Goal: Task Accomplishment & Management: Complete application form

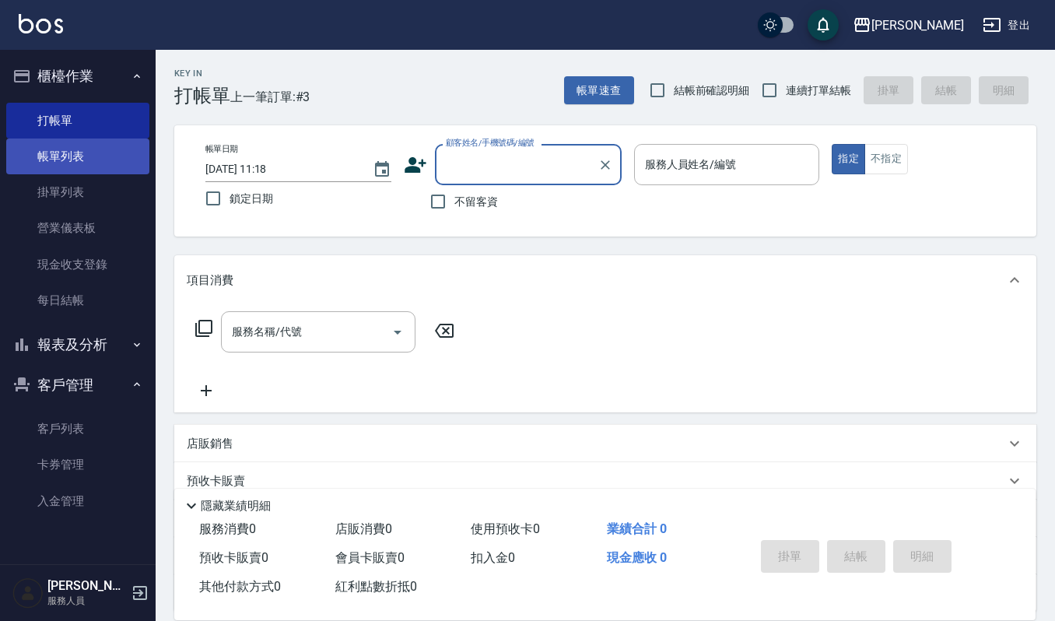
click at [95, 157] on link "帳單列表" at bounding box center [77, 157] width 143 height 36
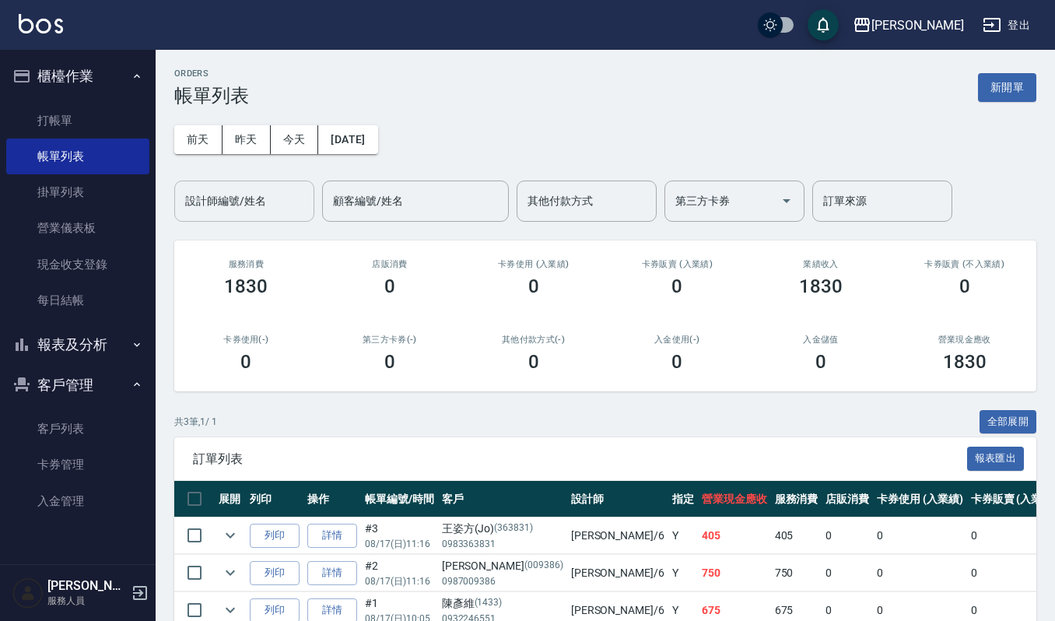
drag, startPoint x: 262, startPoint y: 205, endPoint x: 296, endPoint y: 213, distance: 34.4
click at [272, 205] on input "設計師編號/姓名" at bounding box center [244, 201] width 126 height 27
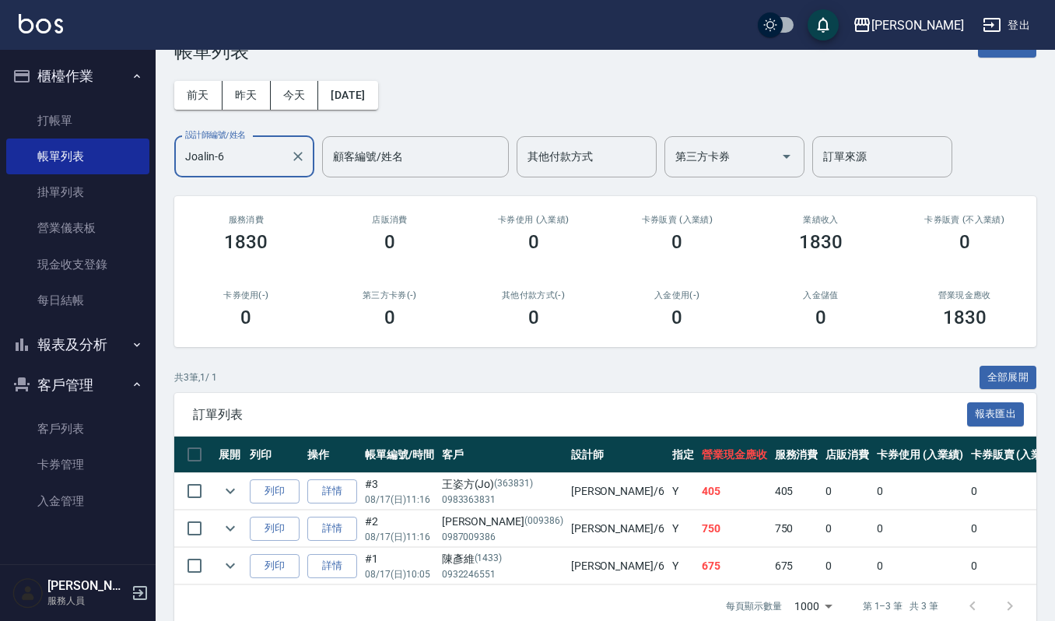
scroll to position [86, 0]
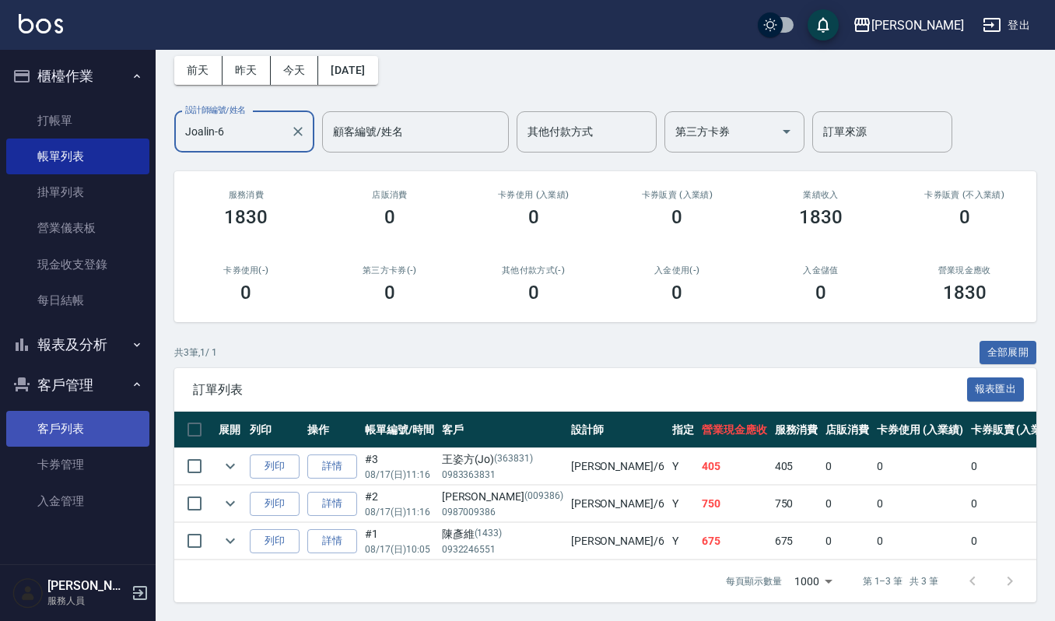
type input "Joalin-6"
click at [85, 434] on link "客戶列表" at bounding box center [77, 429] width 143 height 36
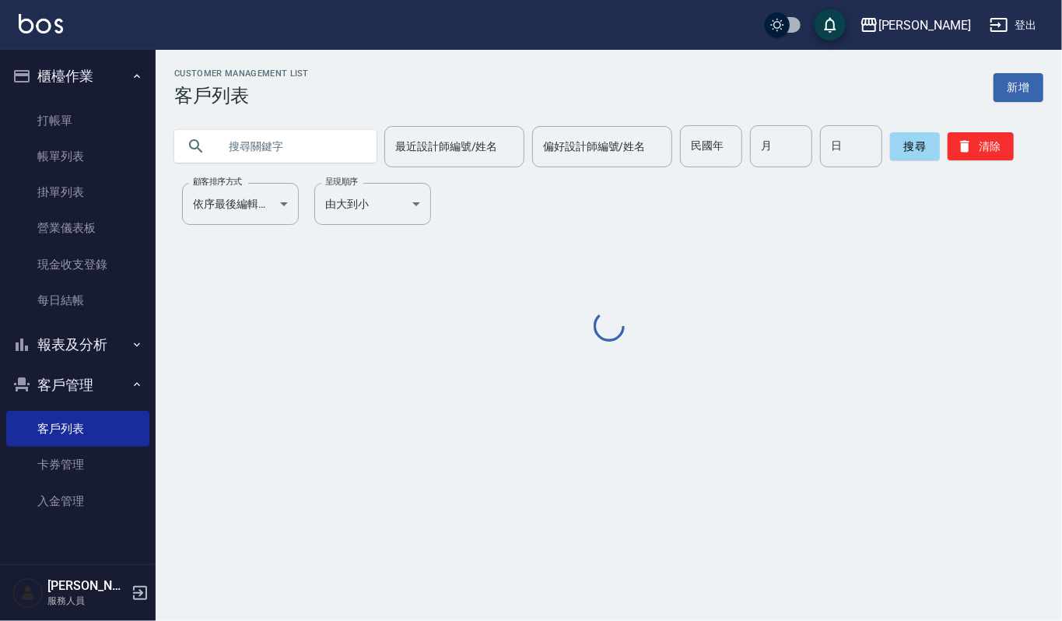
click at [284, 148] on input "text" at bounding box center [291, 146] width 146 height 42
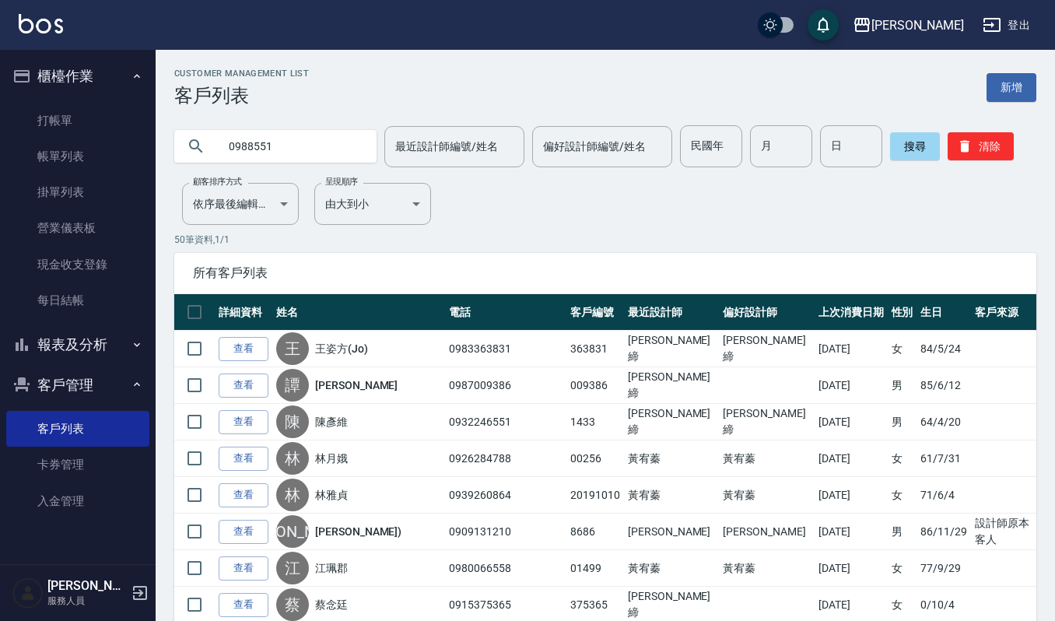
type input "0988551"
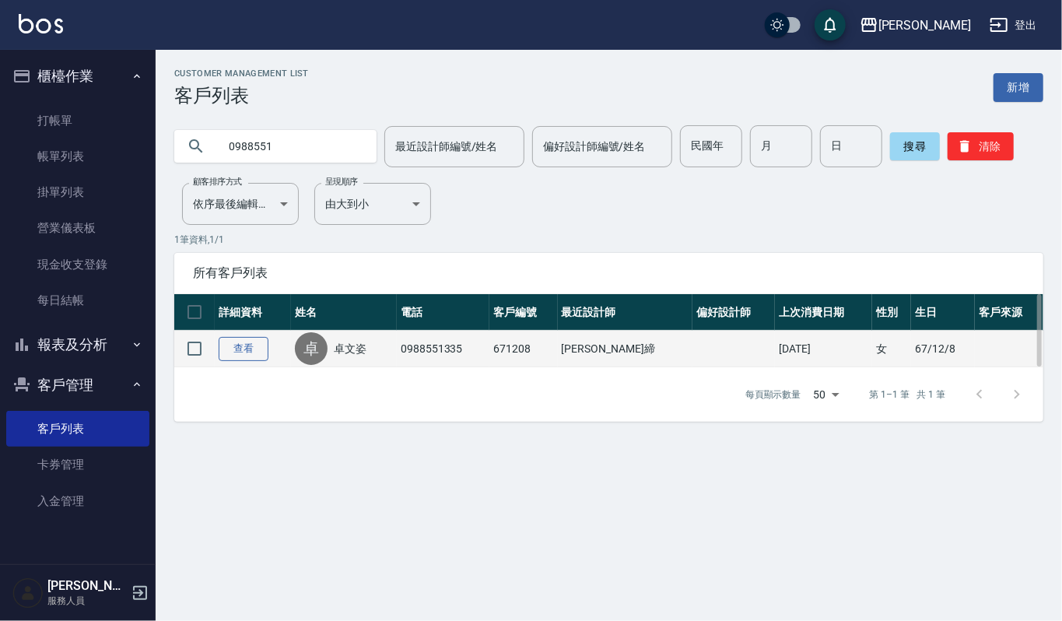
click at [243, 356] on link "查看" at bounding box center [244, 349] width 50 height 24
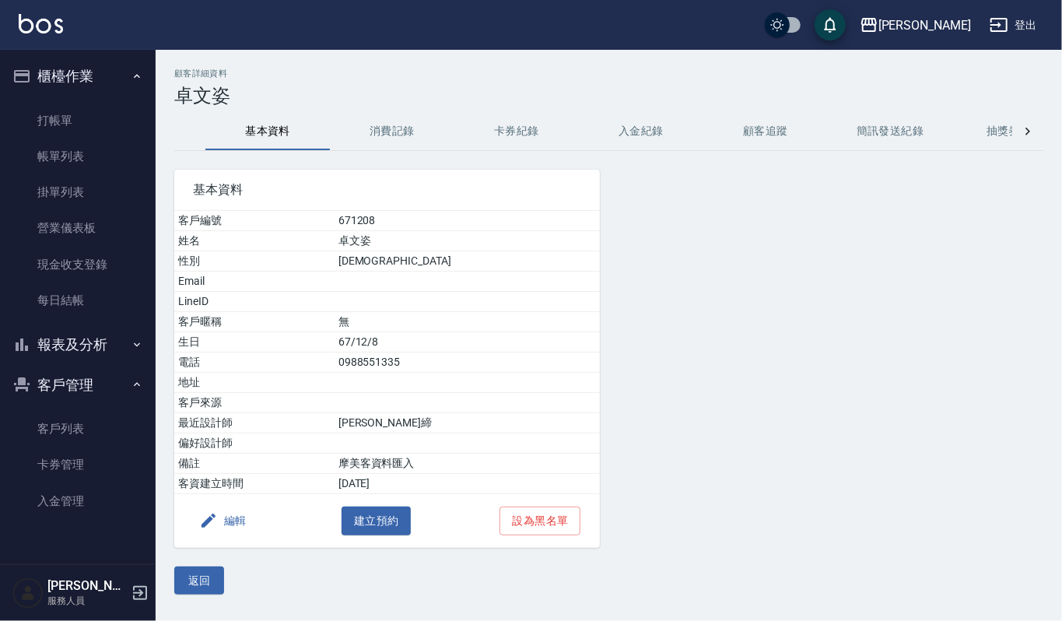
click at [400, 134] on button "消費記錄" at bounding box center [392, 131] width 125 height 37
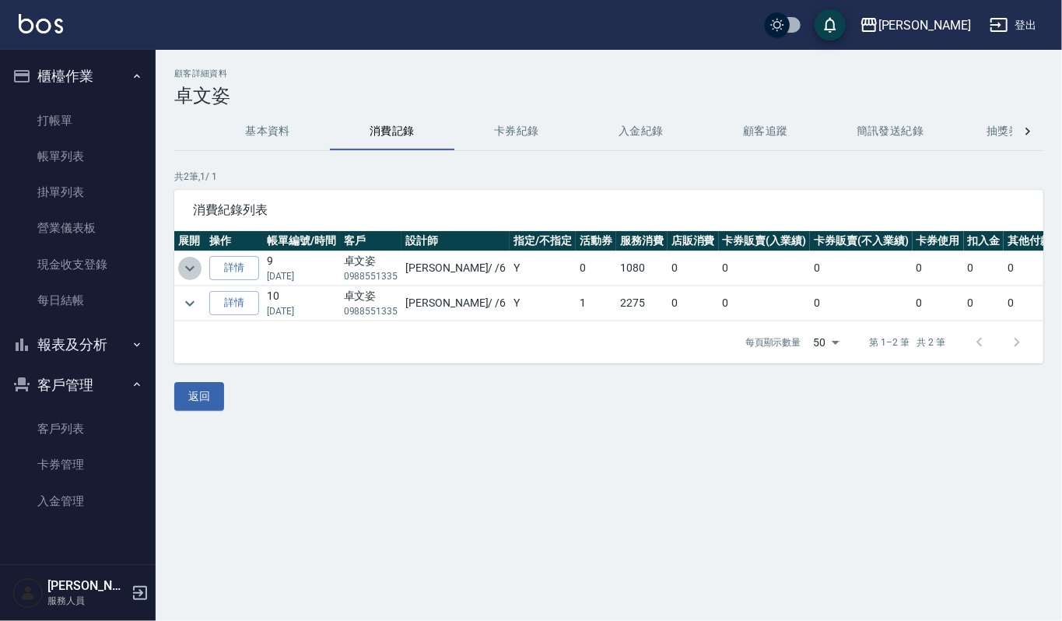
click at [198, 274] on icon "expand row" at bounding box center [190, 268] width 19 height 19
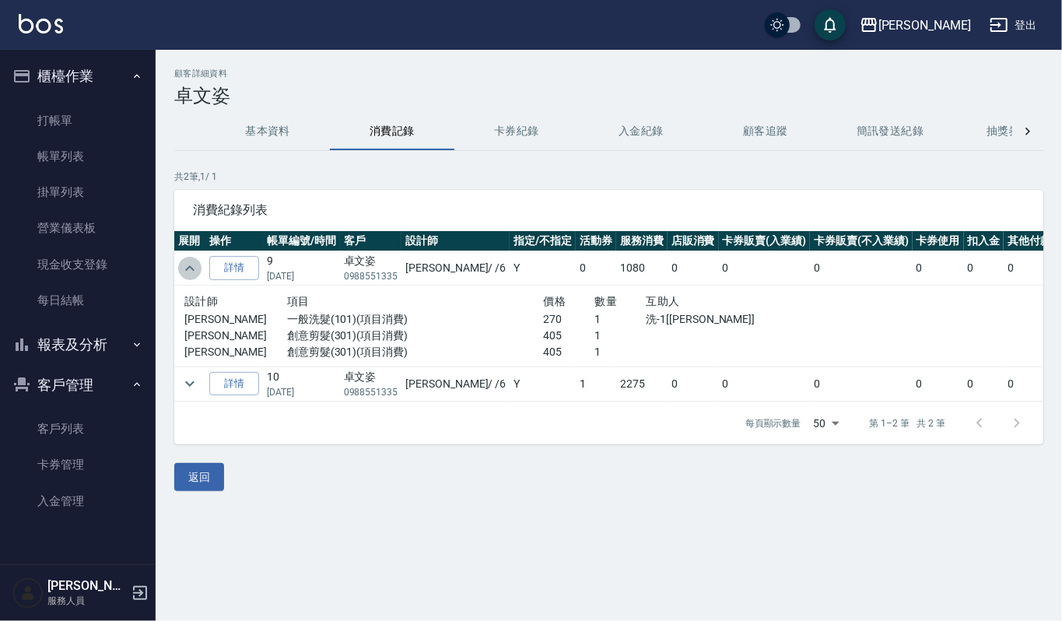
click at [190, 274] on icon "expand row" at bounding box center [190, 268] width 19 height 19
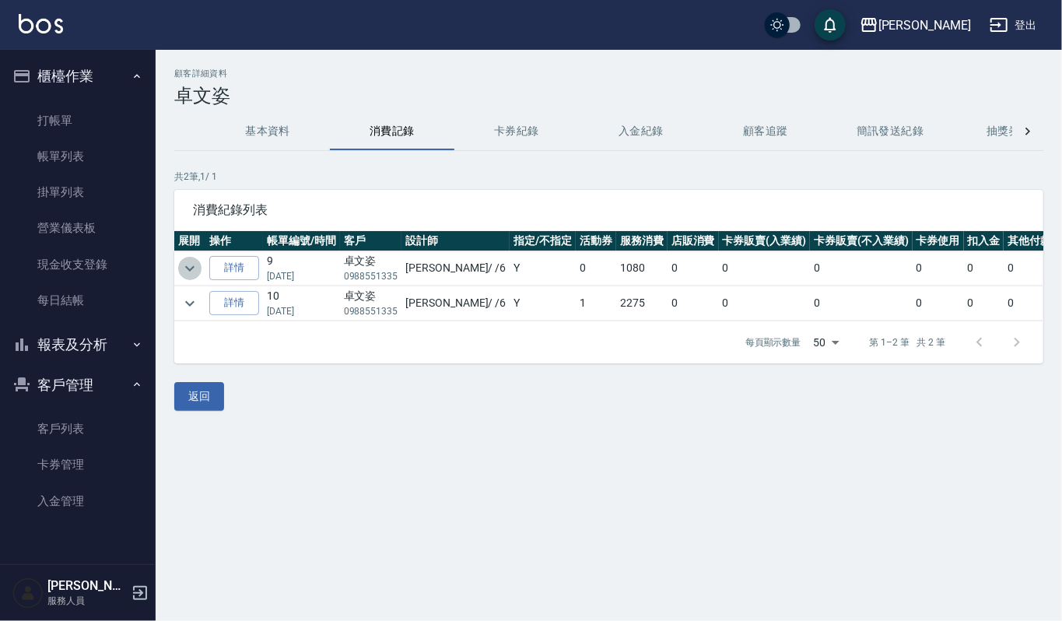
click at [190, 274] on icon "expand row" at bounding box center [190, 268] width 19 height 19
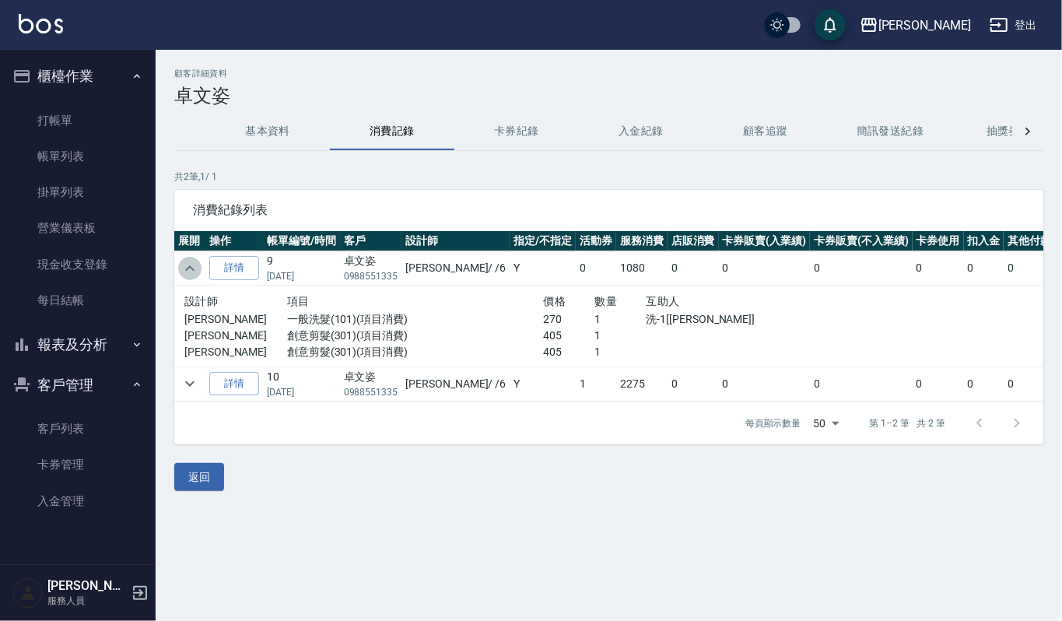
click at [190, 274] on icon "expand row" at bounding box center [190, 268] width 19 height 19
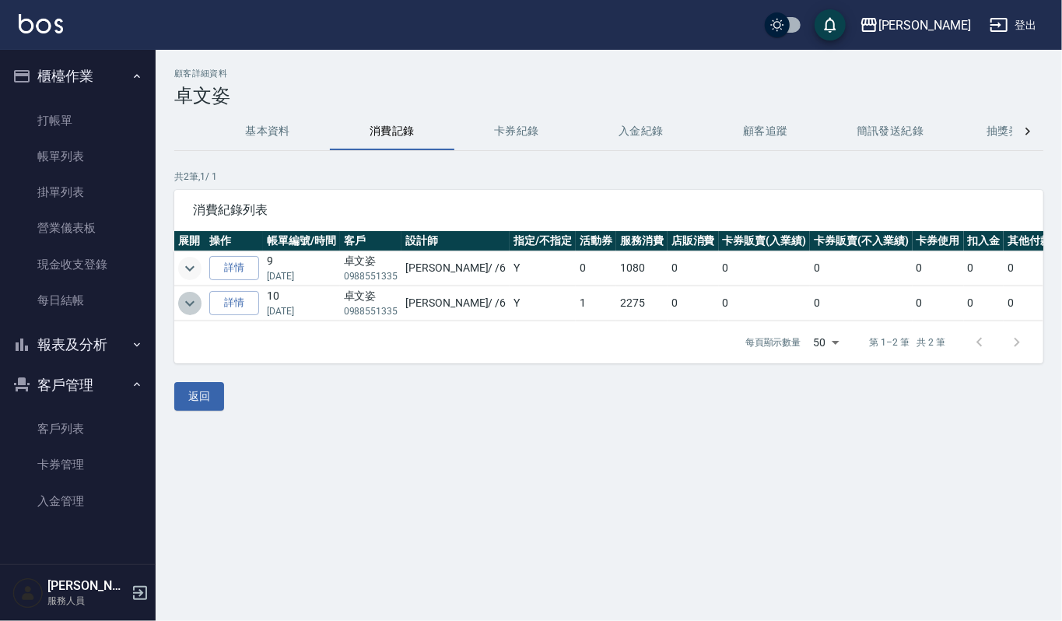
click at [184, 302] on icon "expand row" at bounding box center [190, 303] width 19 height 19
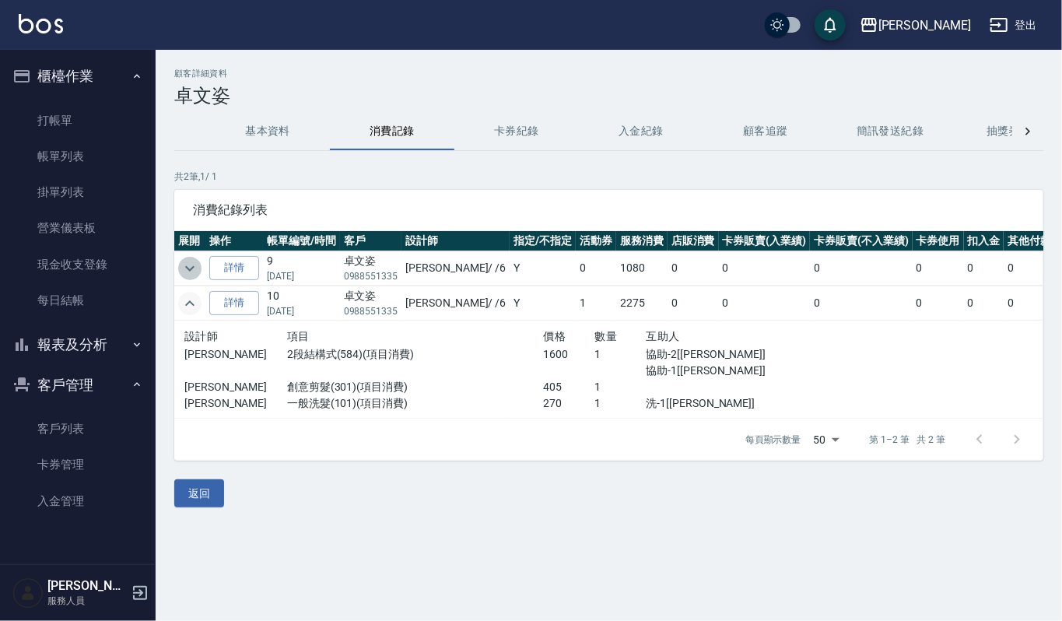
click at [196, 268] on icon "expand row" at bounding box center [190, 268] width 19 height 19
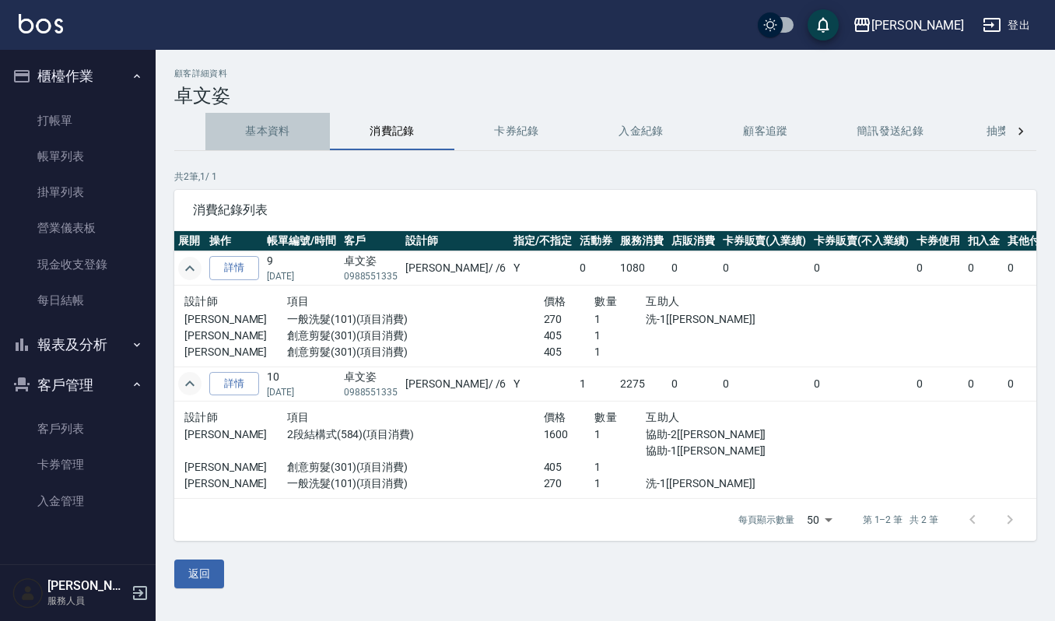
click at [266, 138] on button "基本資料" at bounding box center [267, 131] width 125 height 37
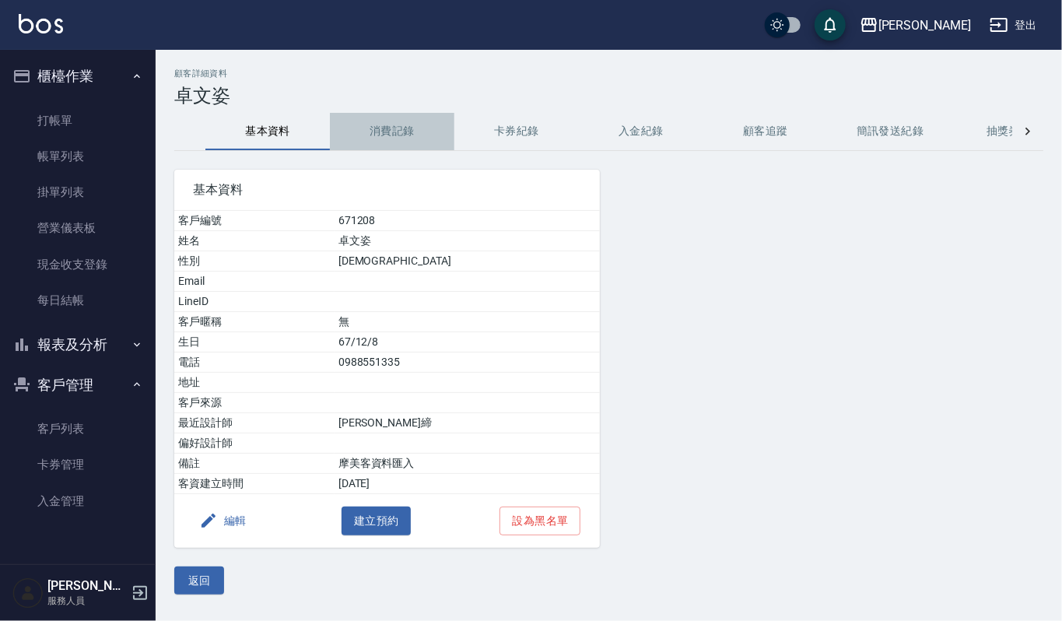
click at [405, 149] on button "消費記錄" at bounding box center [392, 131] width 125 height 37
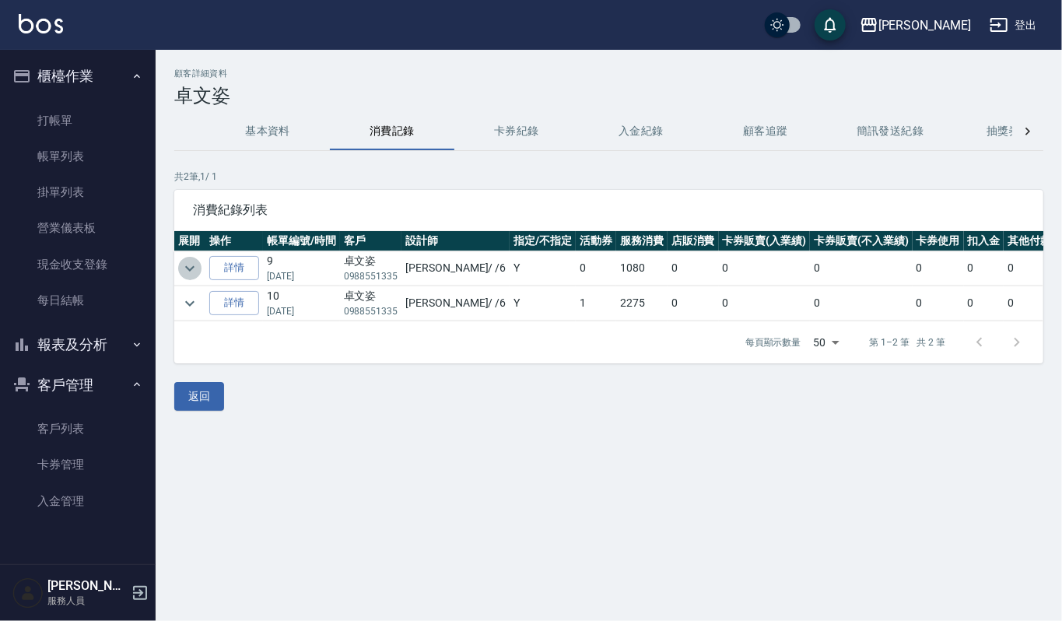
click at [197, 268] on icon "expand row" at bounding box center [190, 268] width 19 height 19
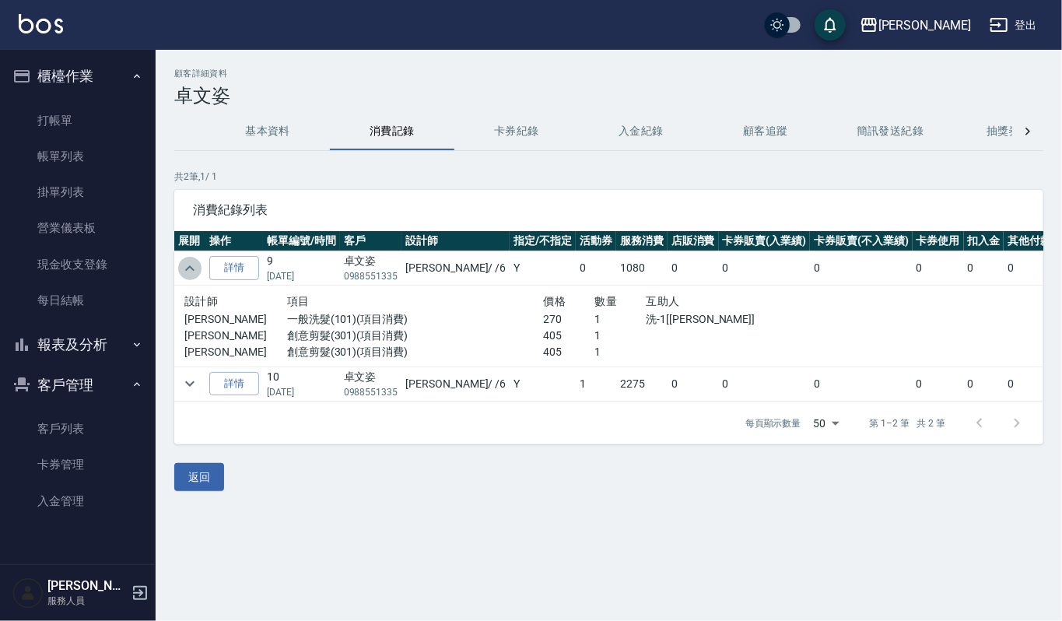
click at [197, 268] on icon "expand row" at bounding box center [190, 268] width 19 height 19
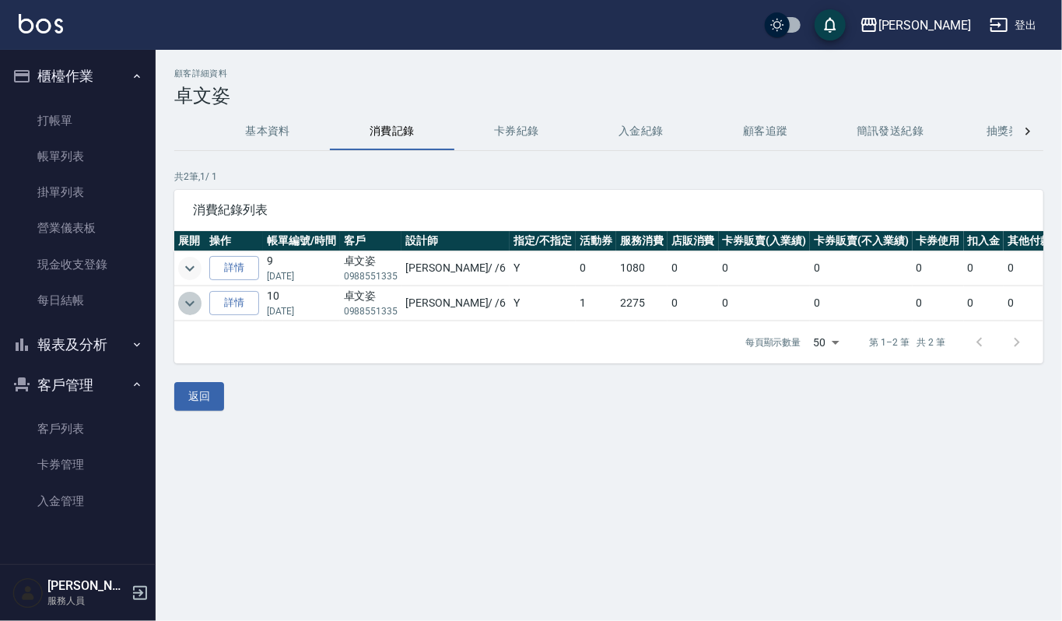
click at [190, 306] on icon "expand row" at bounding box center [189, 302] width 9 height 5
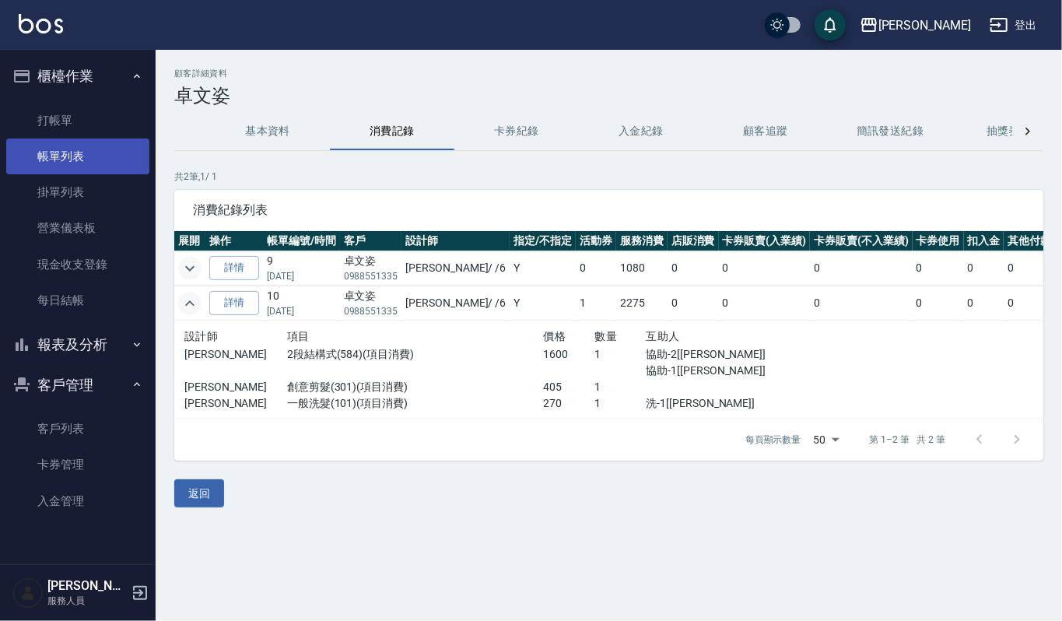
click at [103, 156] on link "帳單列表" at bounding box center [77, 157] width 143 height 36
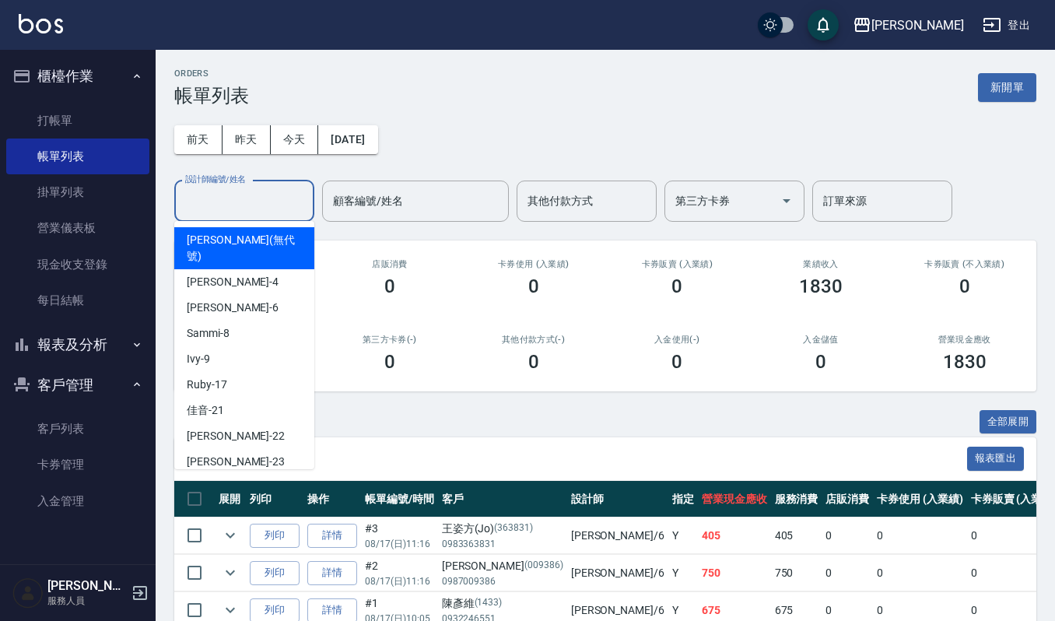
click at [262, 213] on input "設計師編號/姓名" at bounding box center [244, 201] width 126 height 27
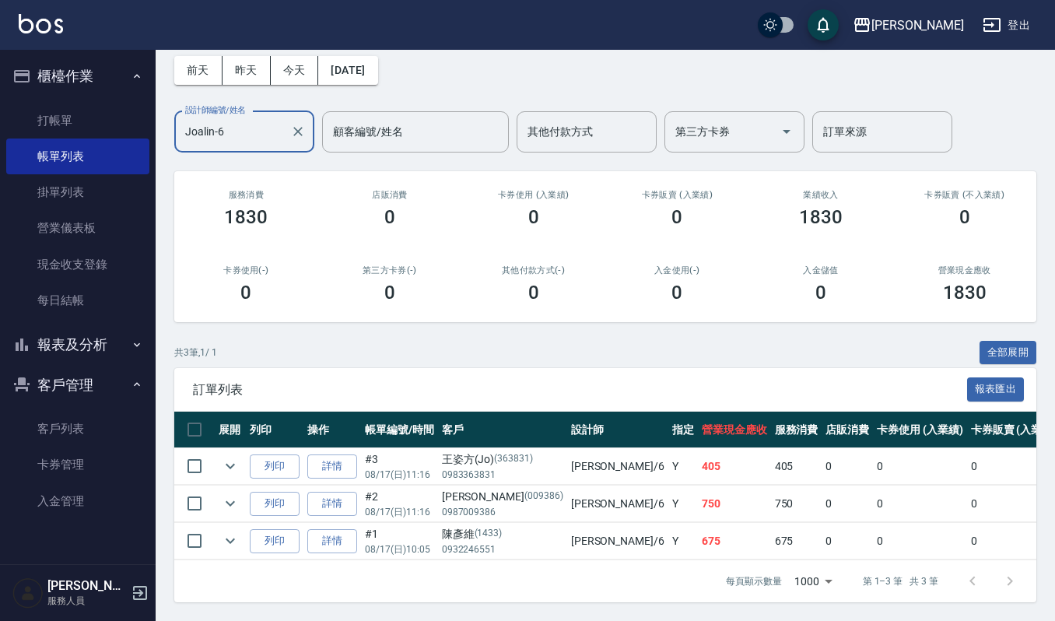
scroll to position [86, 0]
type input "Joalin-6"
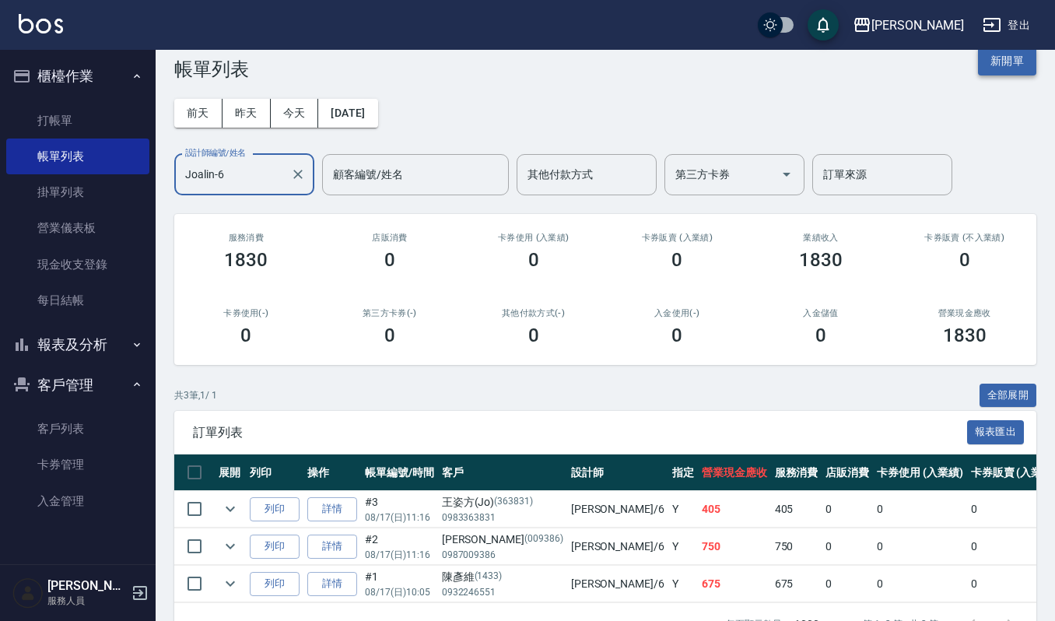
scroll to position [0, 0]
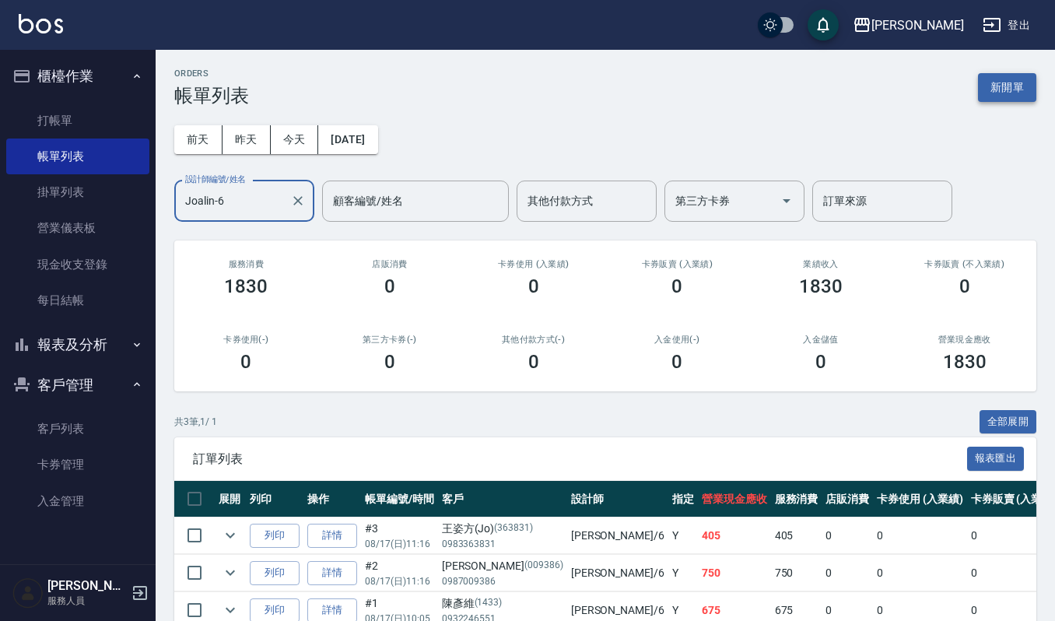
click at [1019, 100] on button "新開單" at bounding box center [1007, 87] width 58 height 29
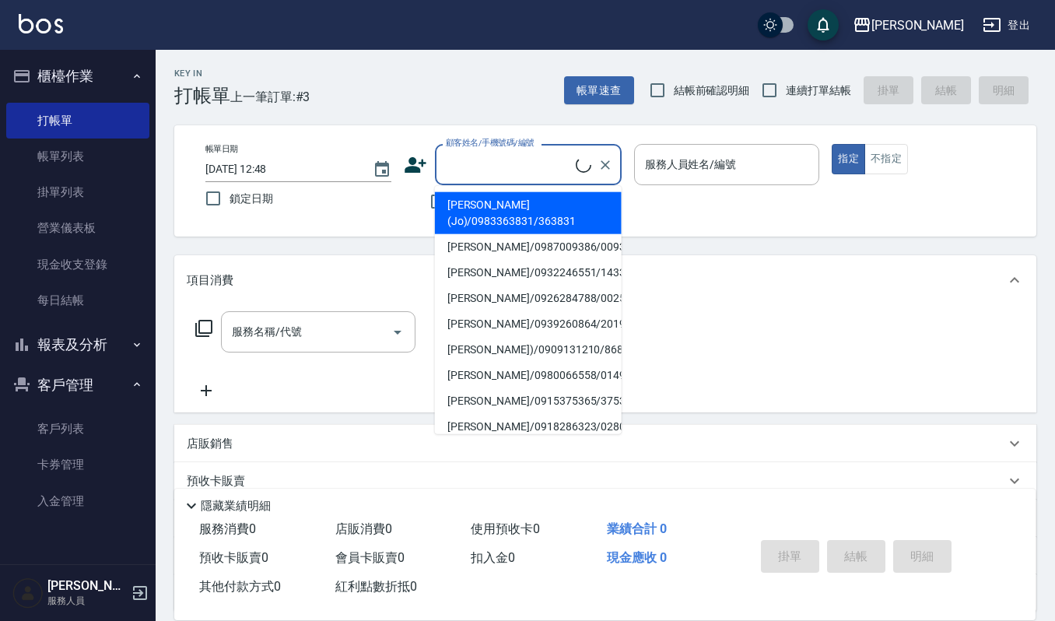
click at [506, 157] on input "顧客姓名/手機號碼/編號" at bounding box center [509, 164] width 134 height 27
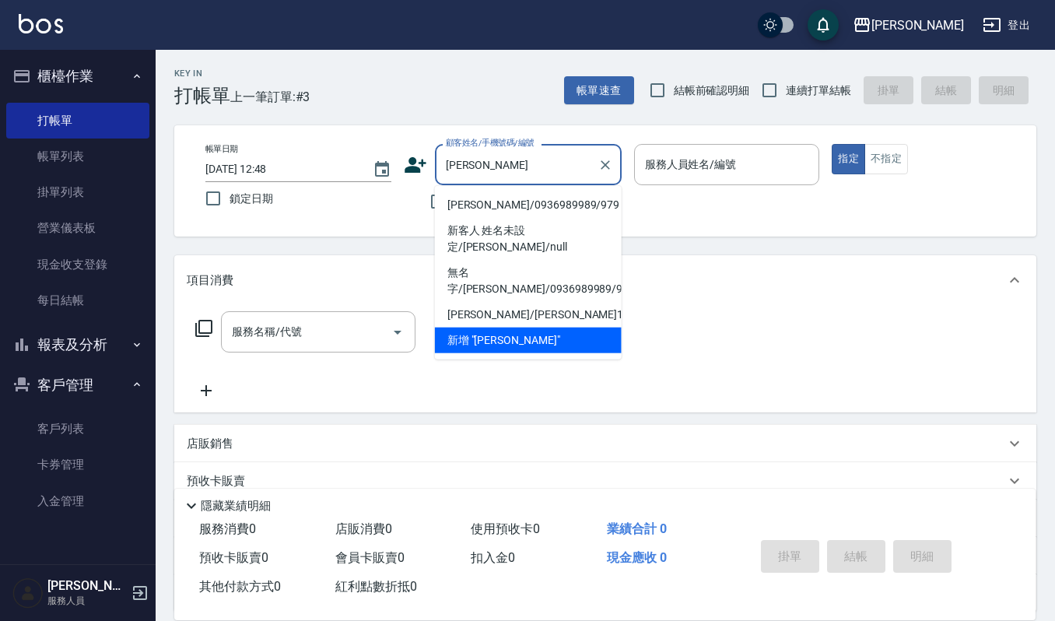
click at [529, 202] on li "[PERSON_NAME]/0936989989/979" at bounding box center [528, 205] width 187 height 26
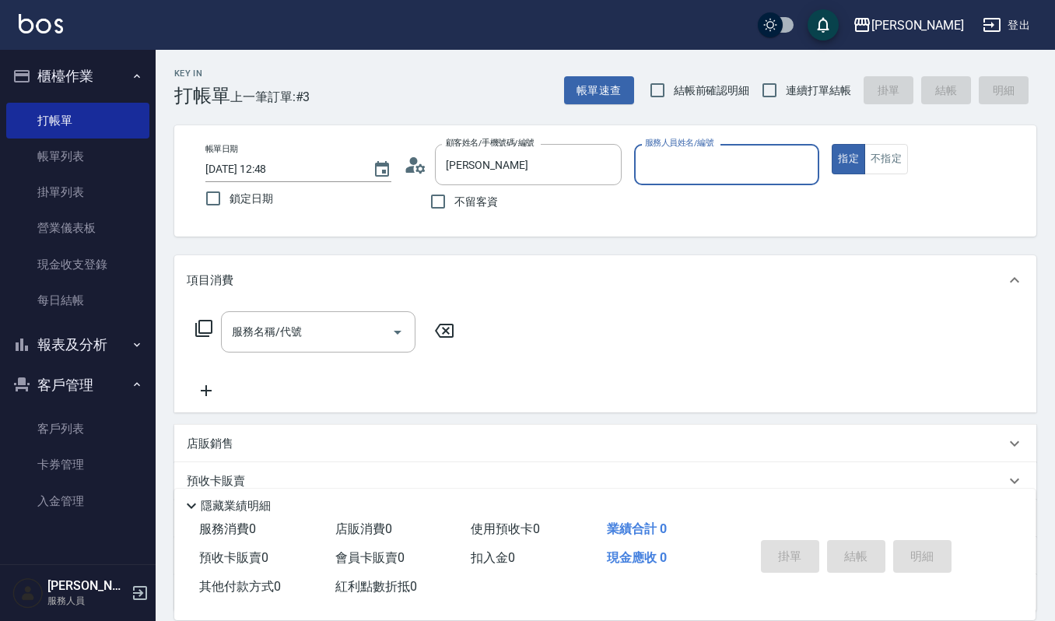
type input "[PERSON_NAME]/0936989989/979"
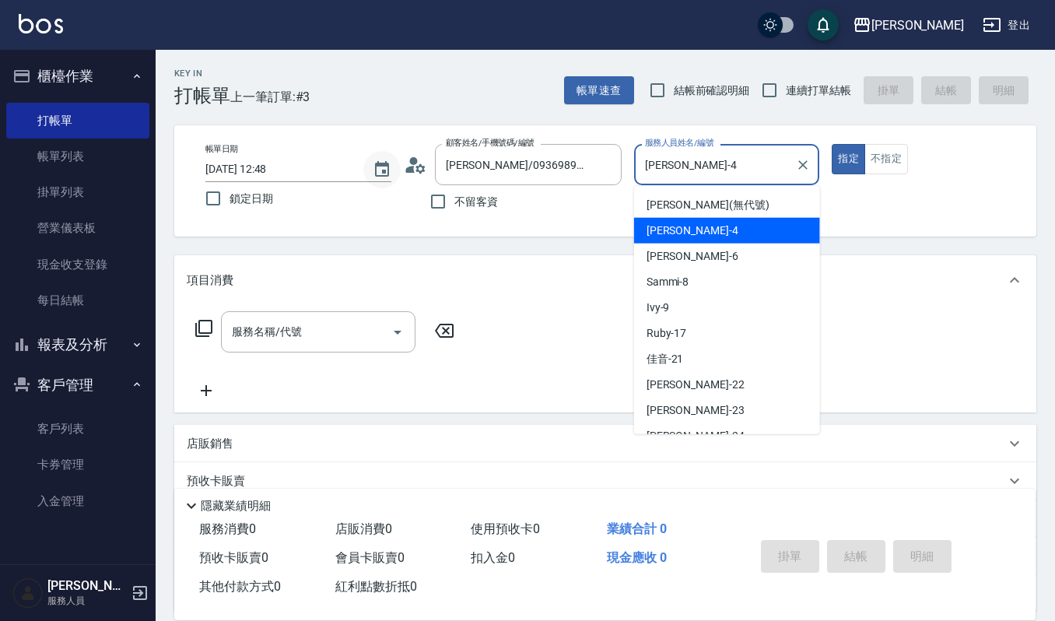
drag, startPoint x: 703, startPoint y: 172, endPoint x: 393, endPoint y: 162, distance: 310.6
click at [411, 162] on div "帳單日期 [DATE] 12:48 鎖定日期 顧客姓名/手機號碼/編號 [PERSON_NAME]/0936989989/979 顧客姓名/手機號碼/編號 不…" at bounding box center [605, 181] width 825 height 74
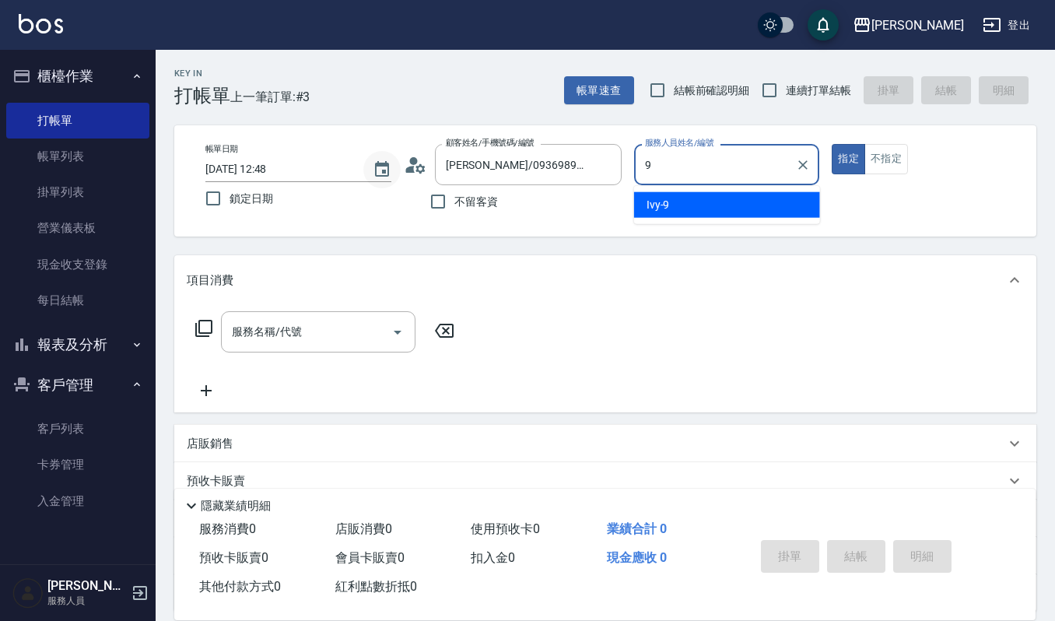
type input "Ivy-9"
type button "true"
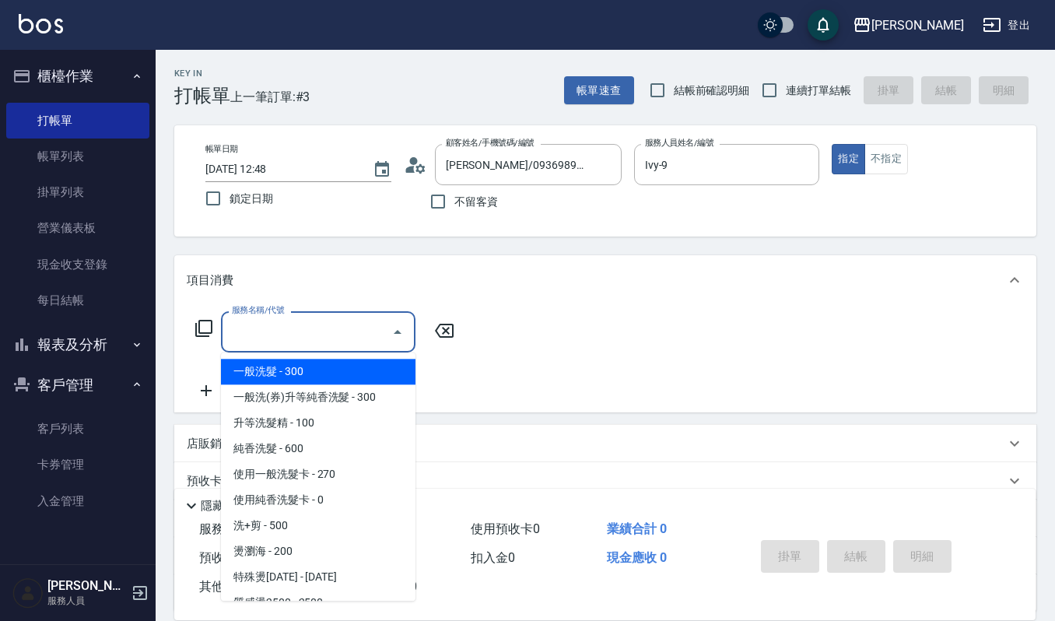
click at [268, 330] on input "服務名稱/代號" at bounding box center [306, 331] width 157 height 27
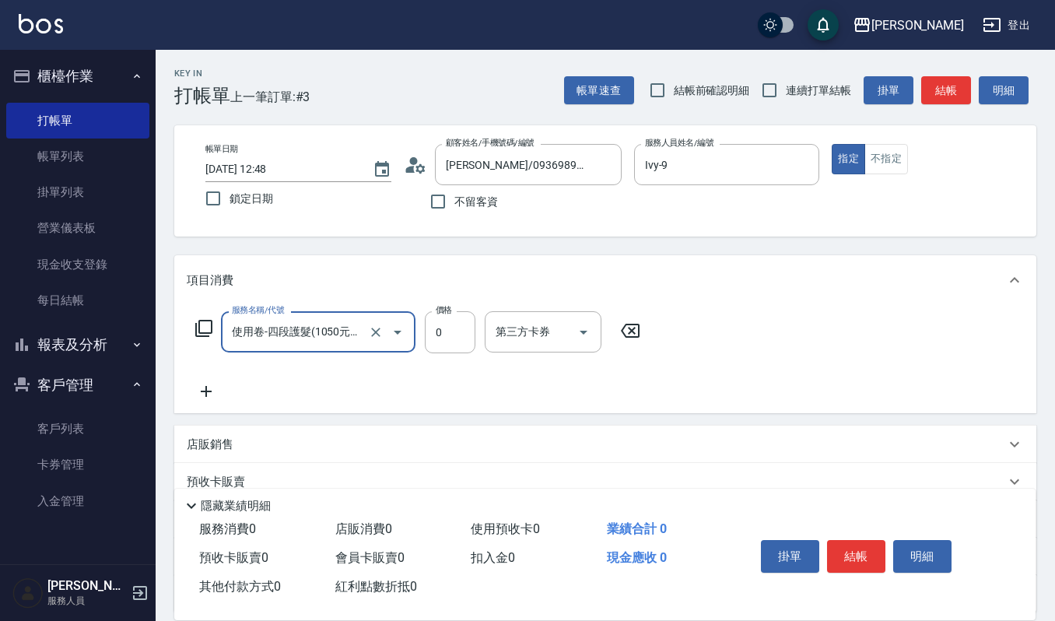
type input "使用卷-四段護髮(1050元/次)(557)"
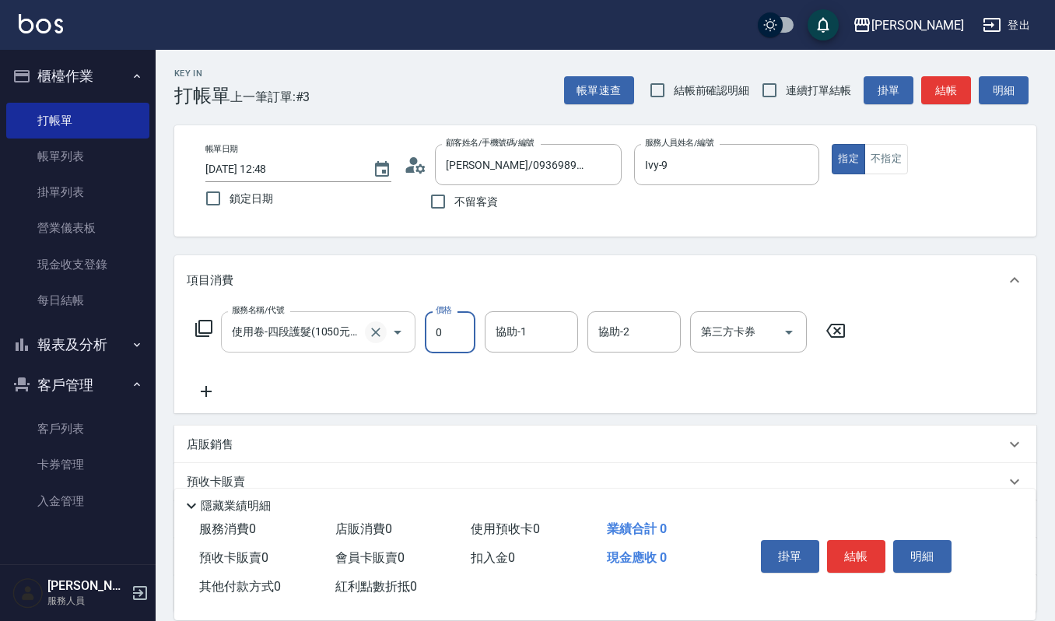
click at [374, 334] on icon "Clear" at bounding box center [375, 332] width 9 height 9
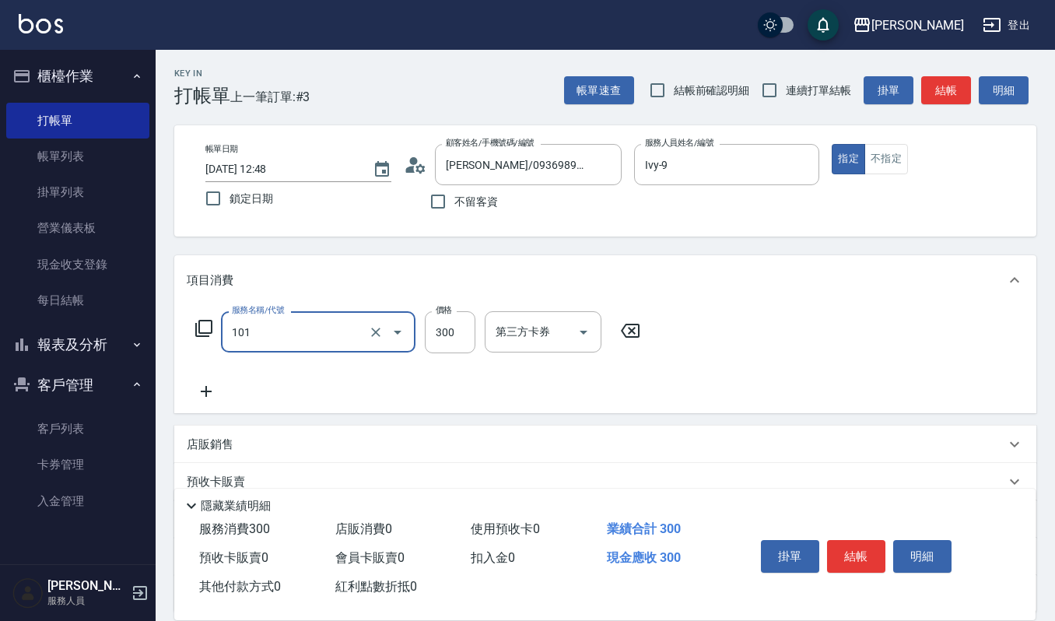
type input "一般洗髮(101)"
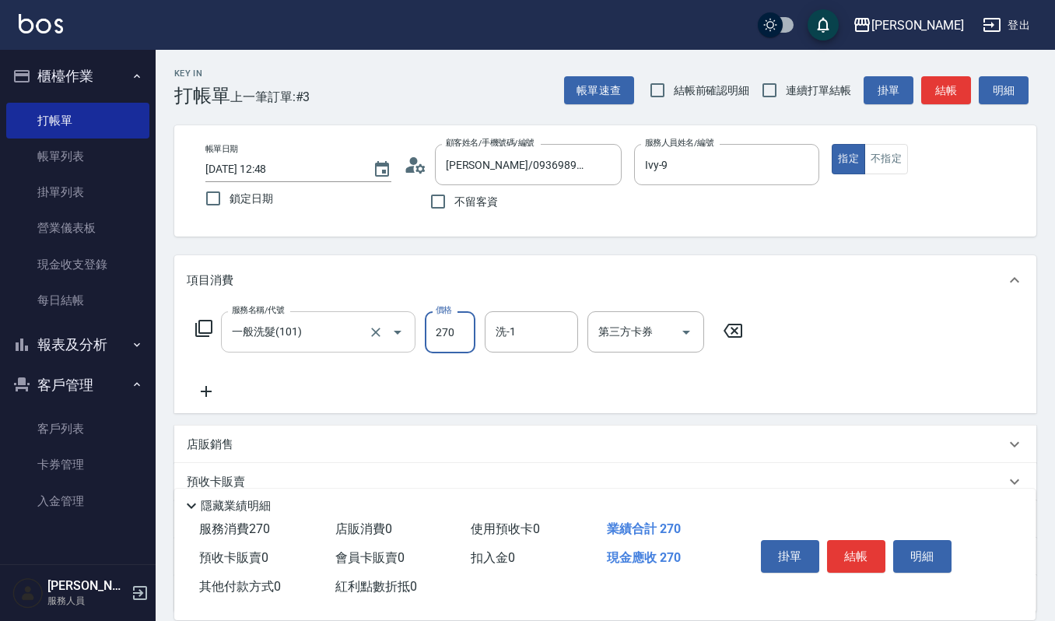
type input "270"
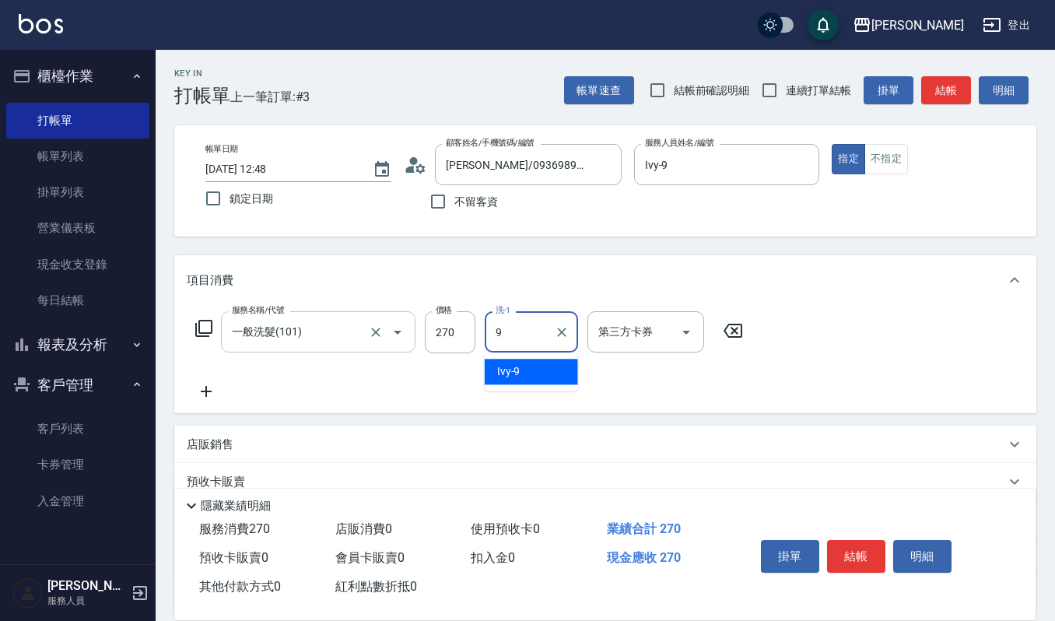
type input "Ivy-9"
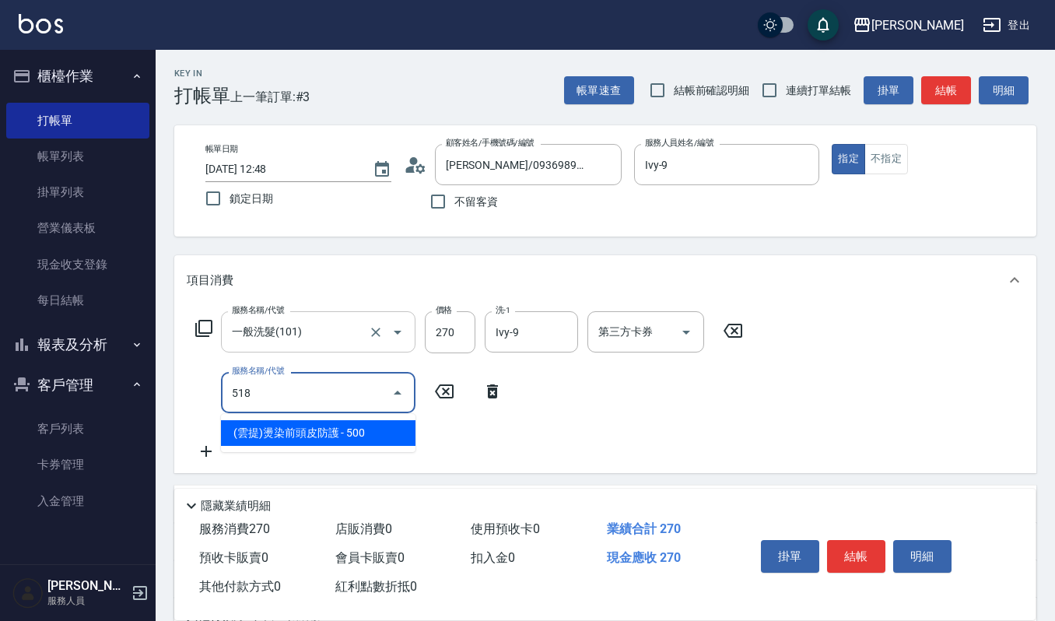
type input "(雲提)燙染前頭皮防護(518)"
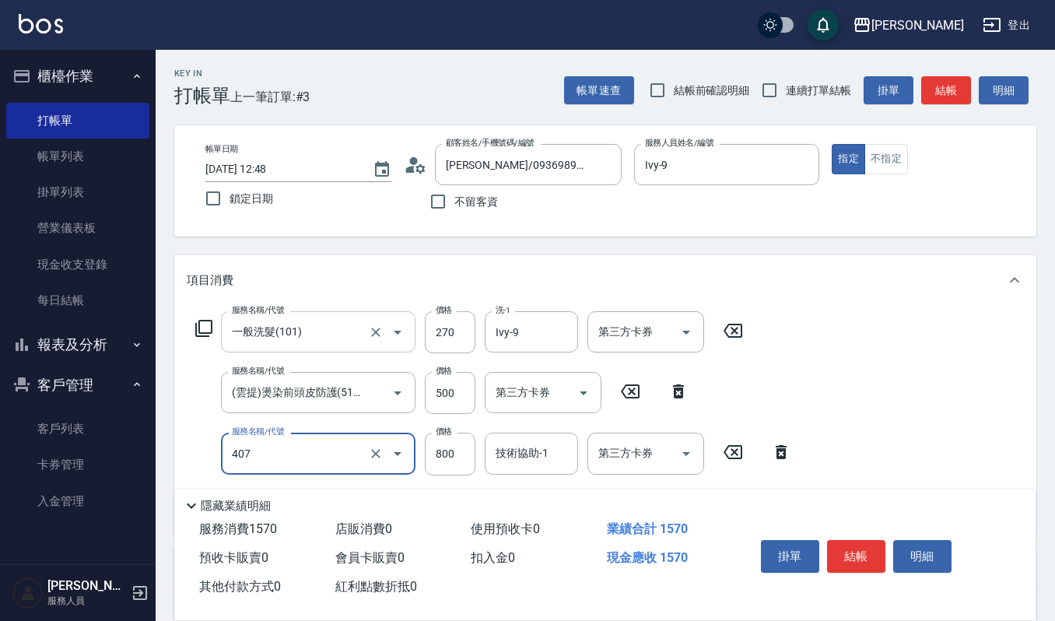
type input "補染(407)"
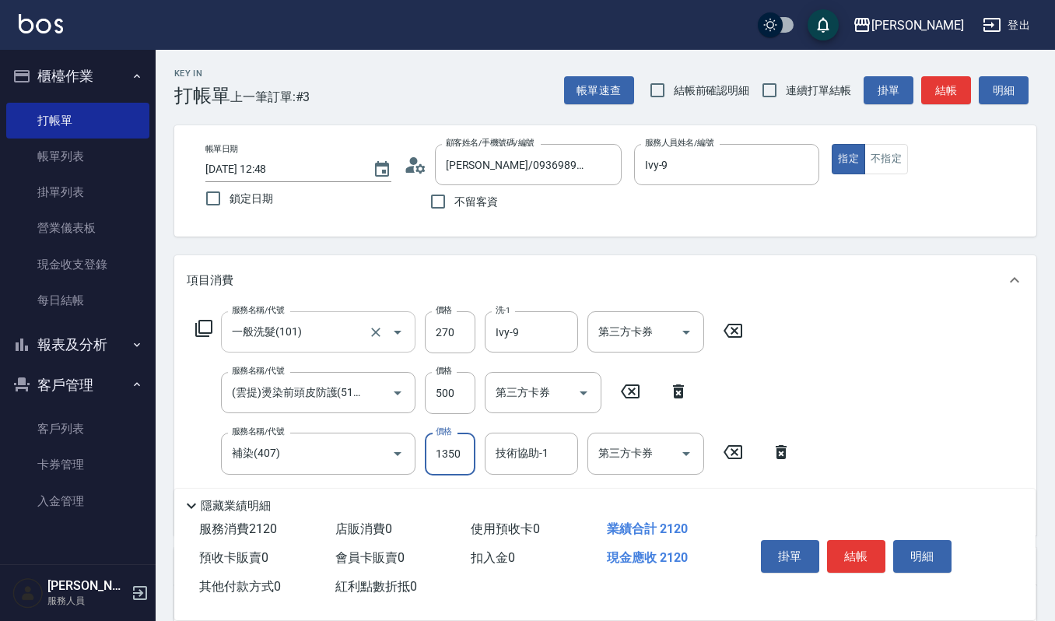
type input "1350"
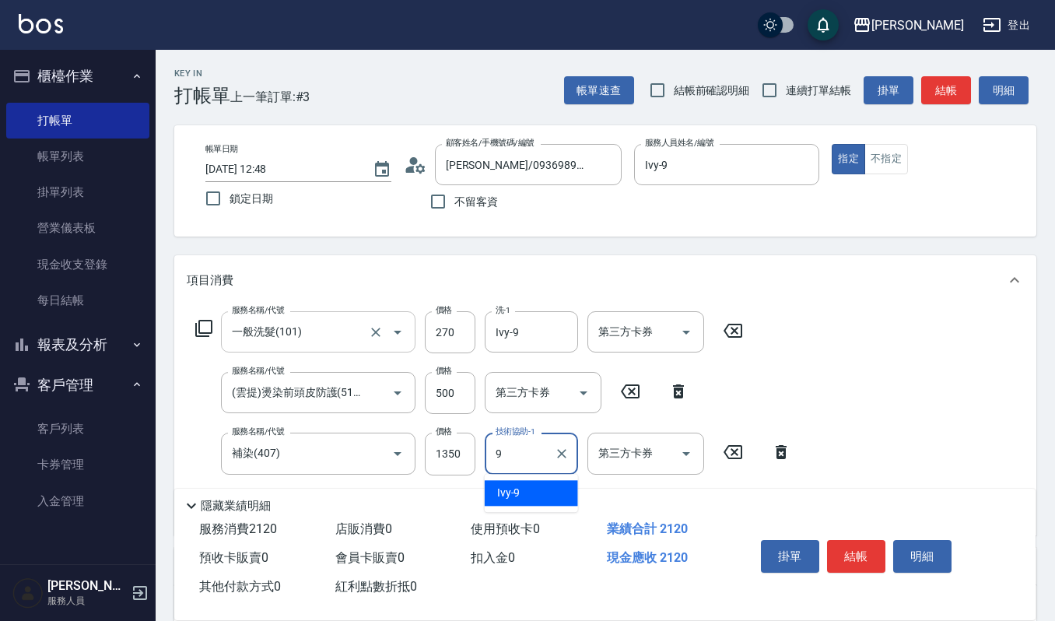
type input "Ivy-9"
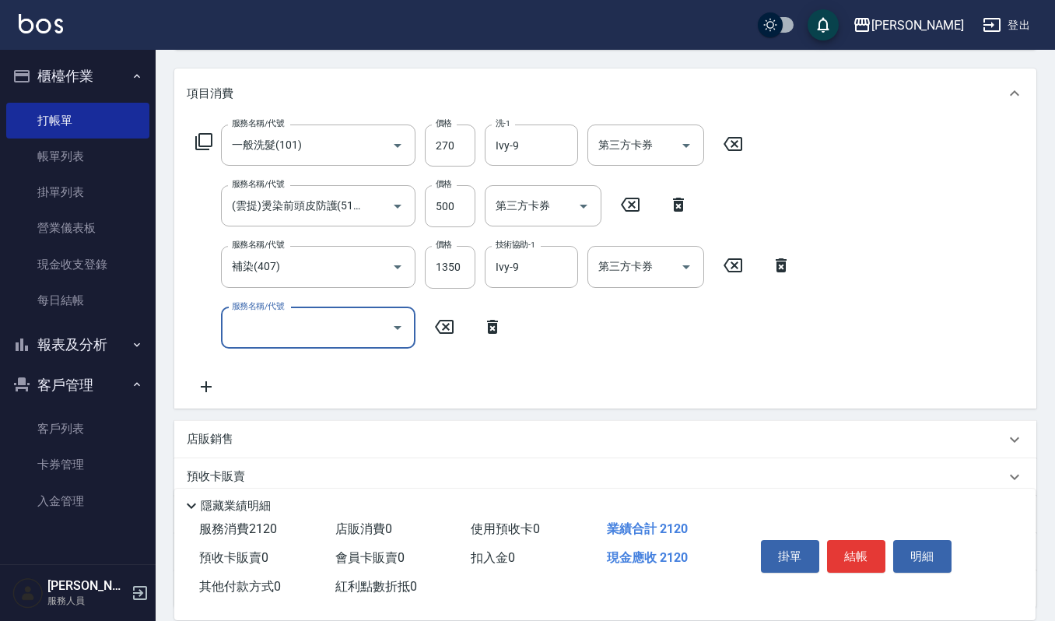
scroll to position [207, 0]
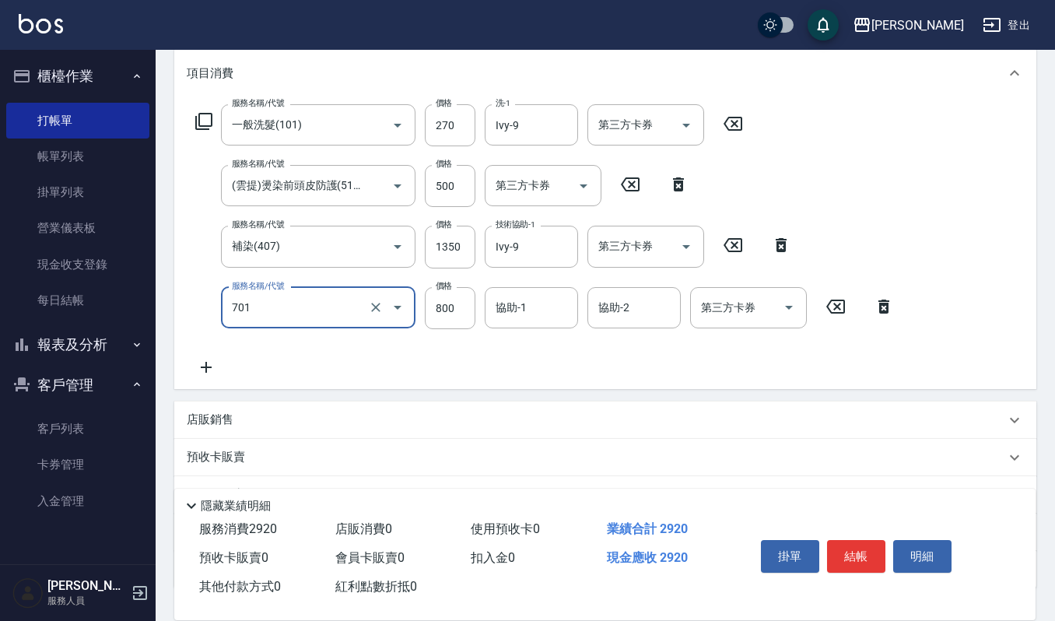
type input "CMC加購護(701)"
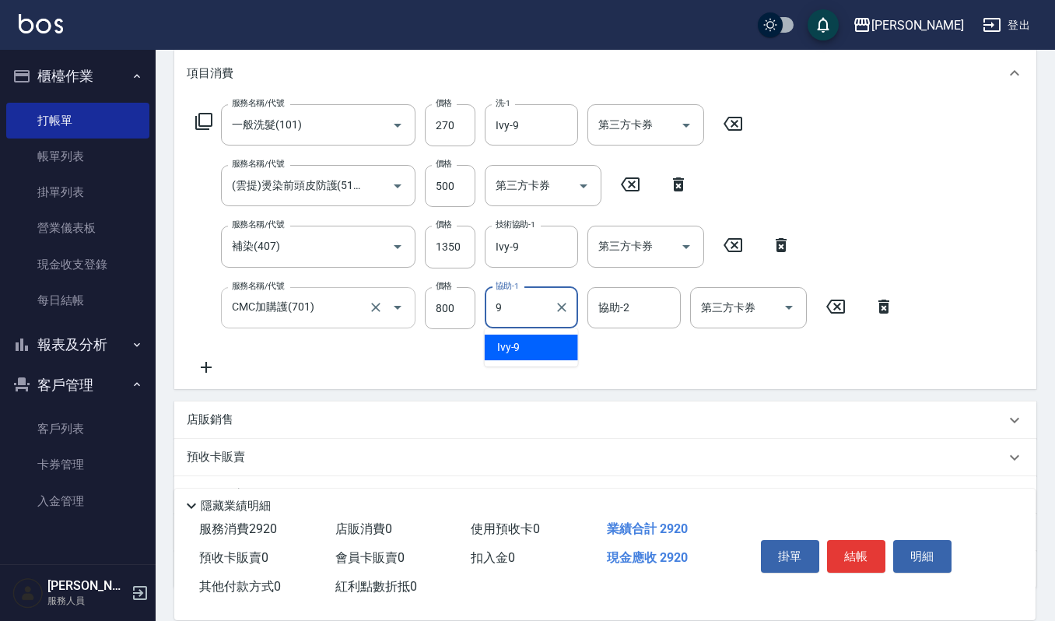
type input "Ivy-9"
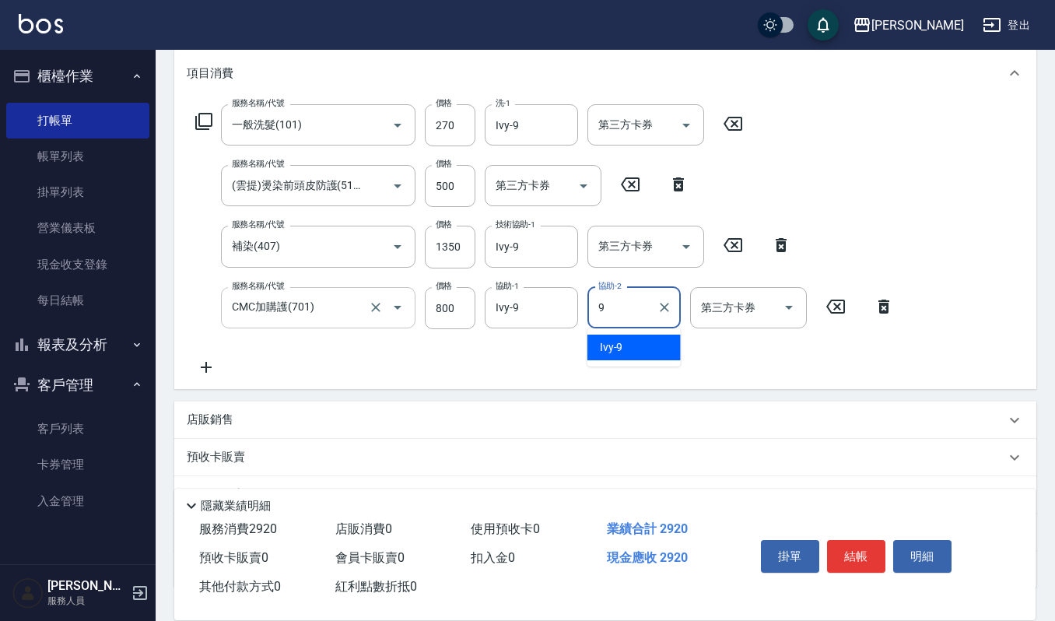
type input "Ivy-9"
click at [856, 542] on button "結帳" at bounding box center [856, 556] width 58 height 33
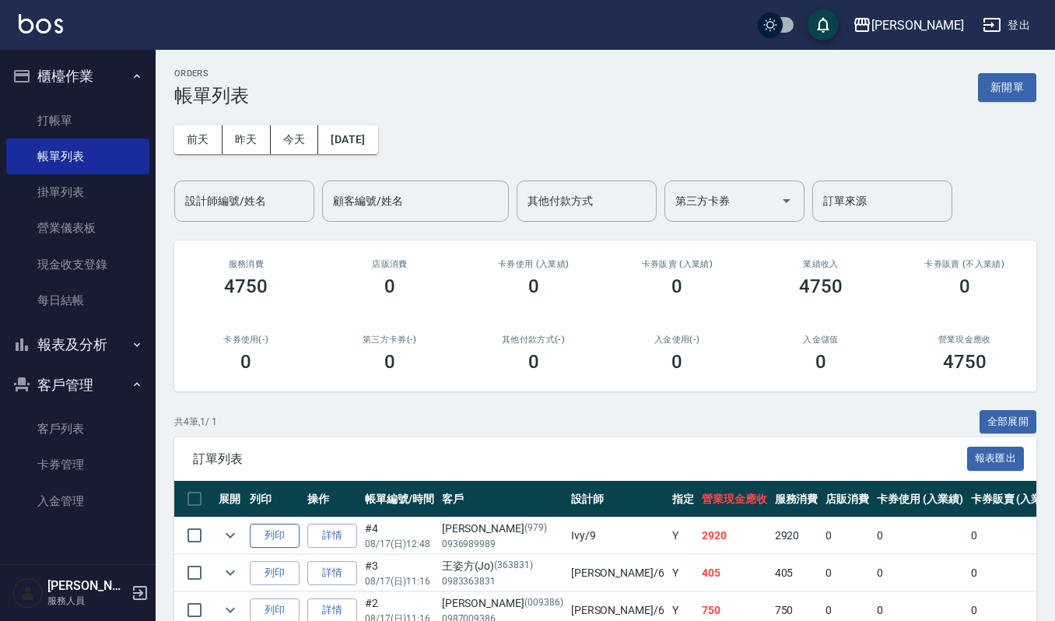
click at [271, 534] on button "列印" at bounding box center [275, 536] width 50 height 24
click at [58, 132] on link "打帳單" at bounding box center [77, 121] width 143 height 36
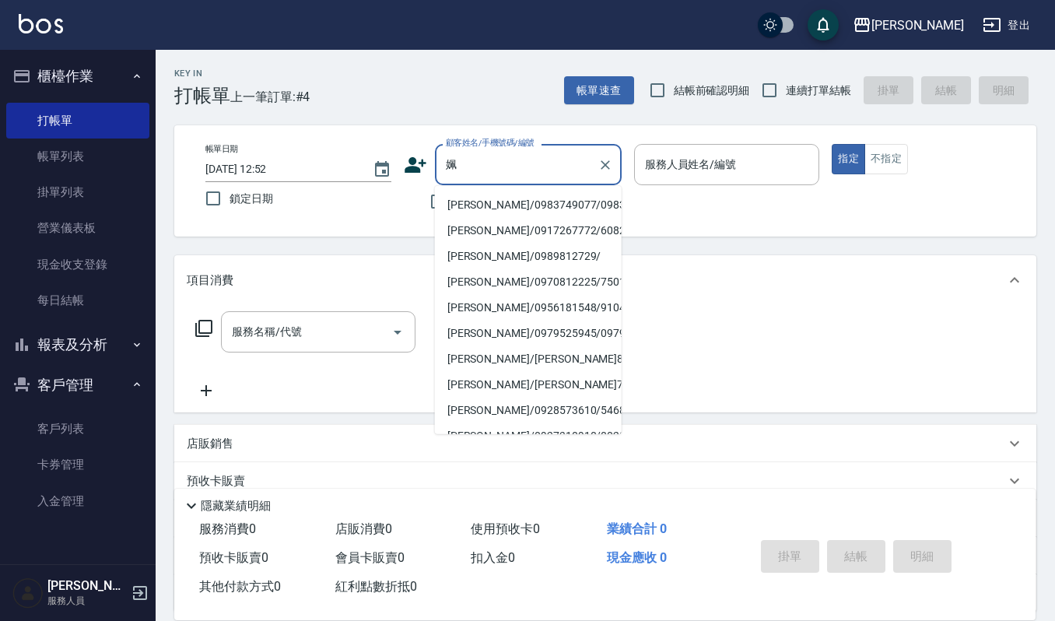
click at [518, 215] on li "[PERSON_NAME]/0983749077/0983749077" at bounding box center [528, 205] width 187 height 26
type input "[PERSON_NAME]/0983749077/0983749077"
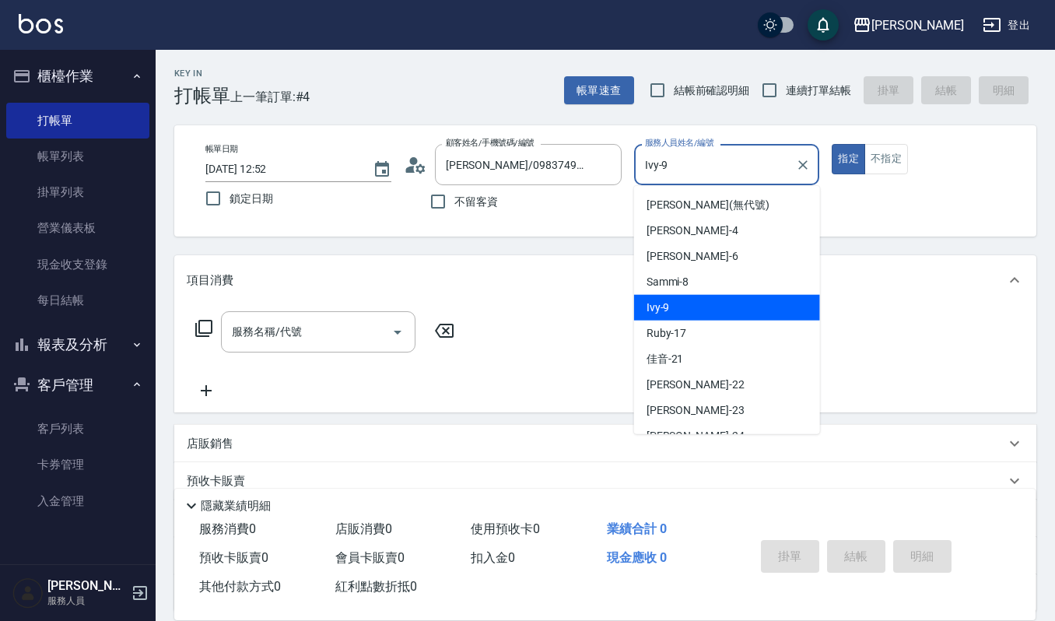
click at [726, 160] on input "Ivy-9" at bounding box center [715, 164] width 149 height 27
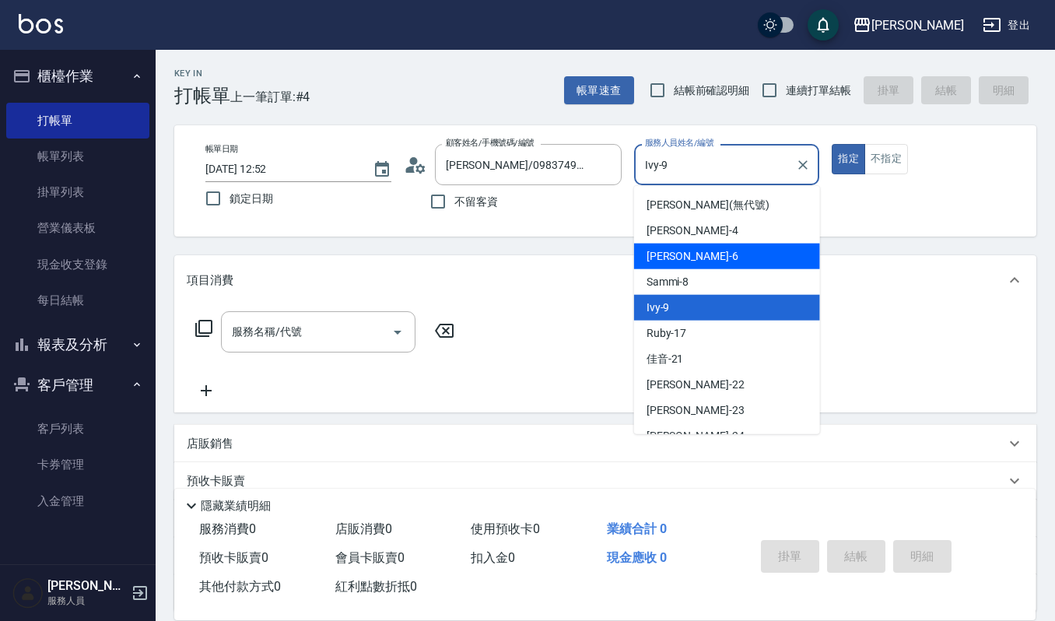
click at [697, 252] on div "Joalin -6" at bounding box center [727, 257] width 186 height 26
type input "Joalin-6"
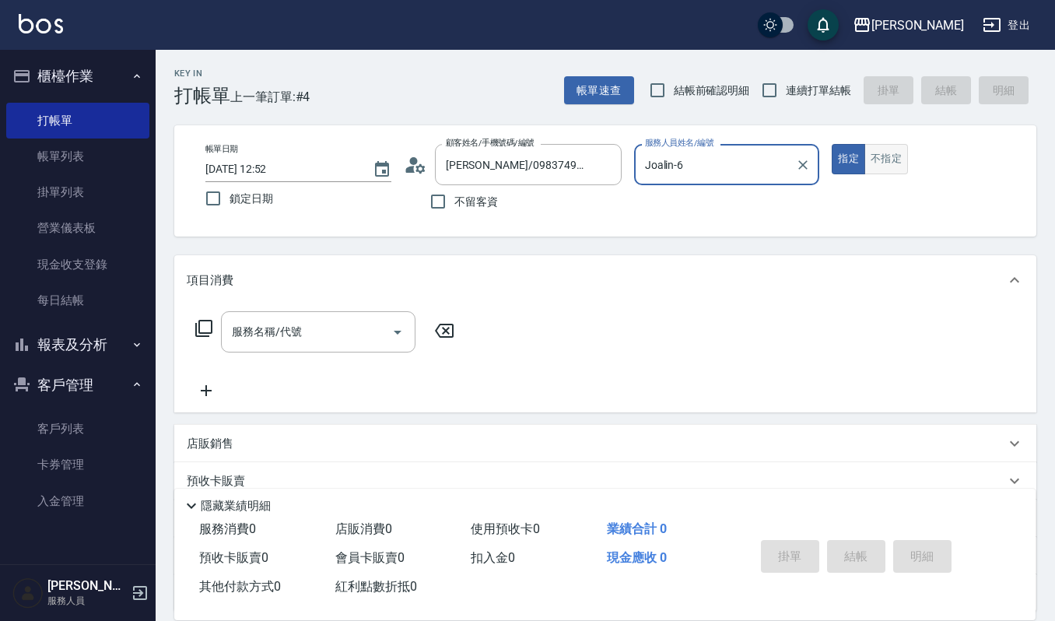
click at [869, 163] on button "不指定" at bounding box center [887, 159] width 44 height 30
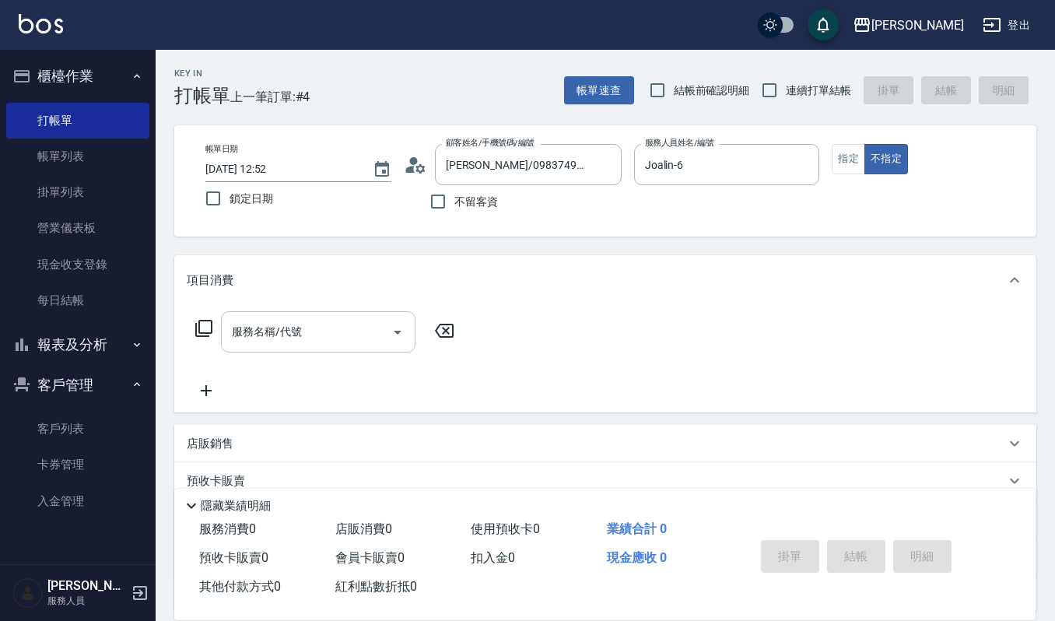
click at [331, 328] on input "服務名稱/代號" at bounding box center [306, 331] width 157 height 27
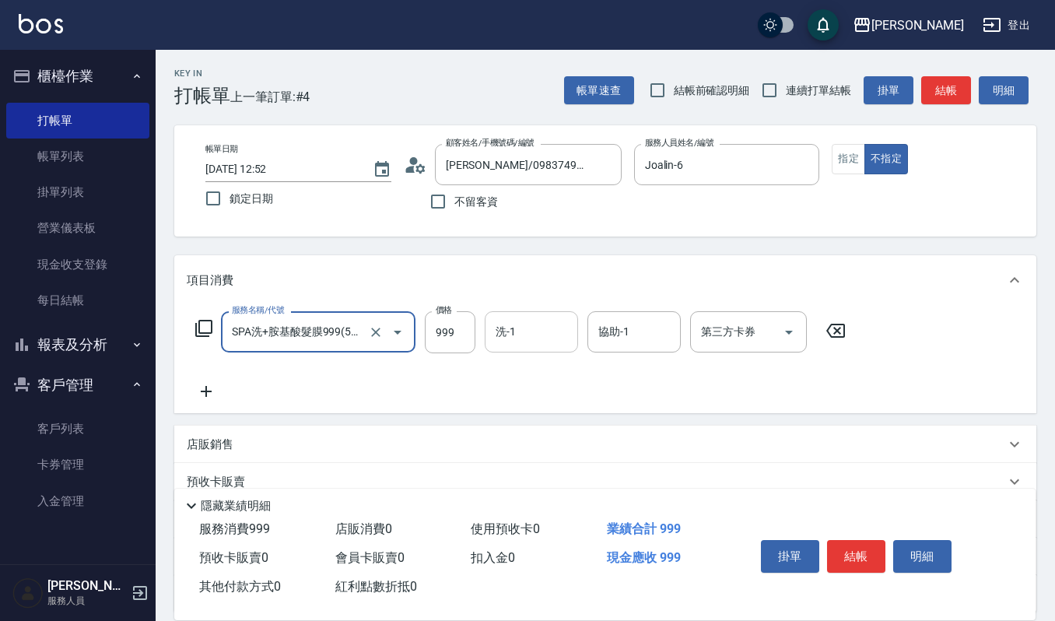
type input "SPA洗+胺基酸髮膜999(529)"
click at [548, 338] on input "洗-1" at bounding box center [531, 331] width 79 height 27
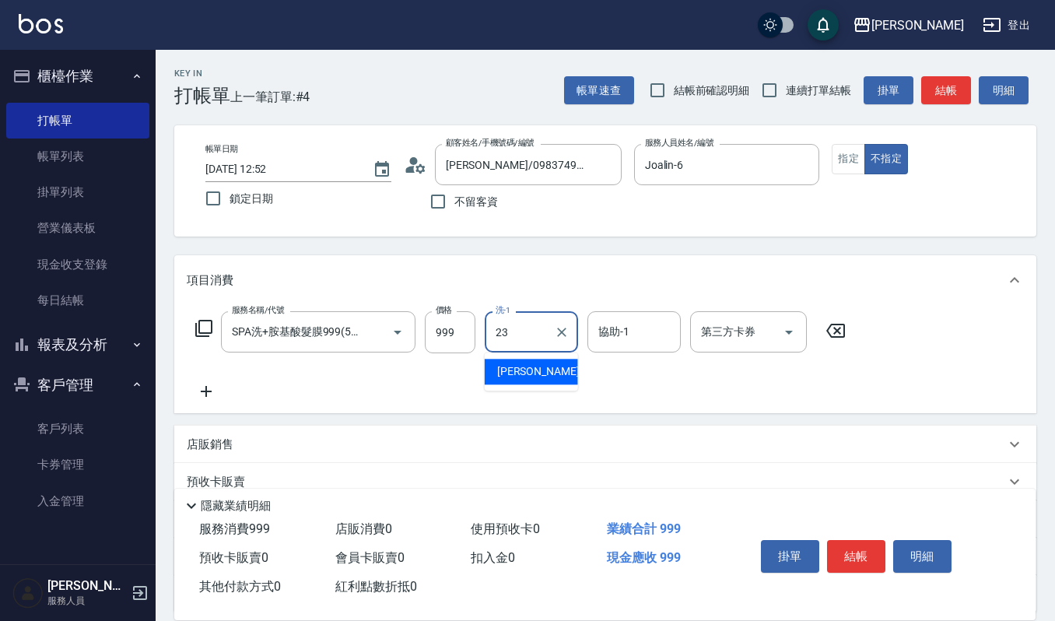
type input "[PERSON_NAME]-23"
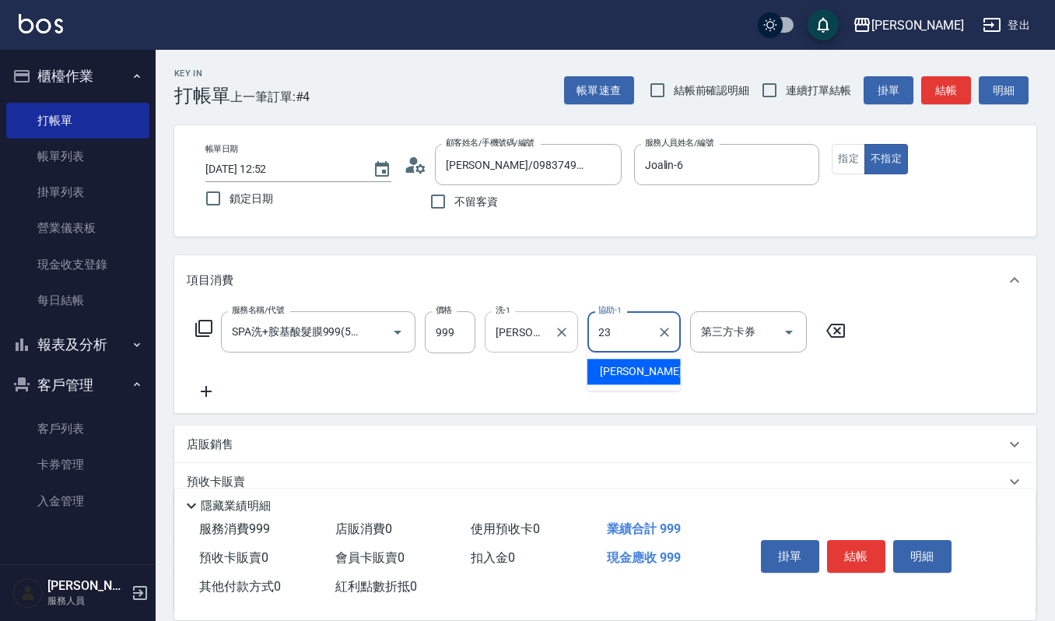
type input "[PERSON_NAME]-23"
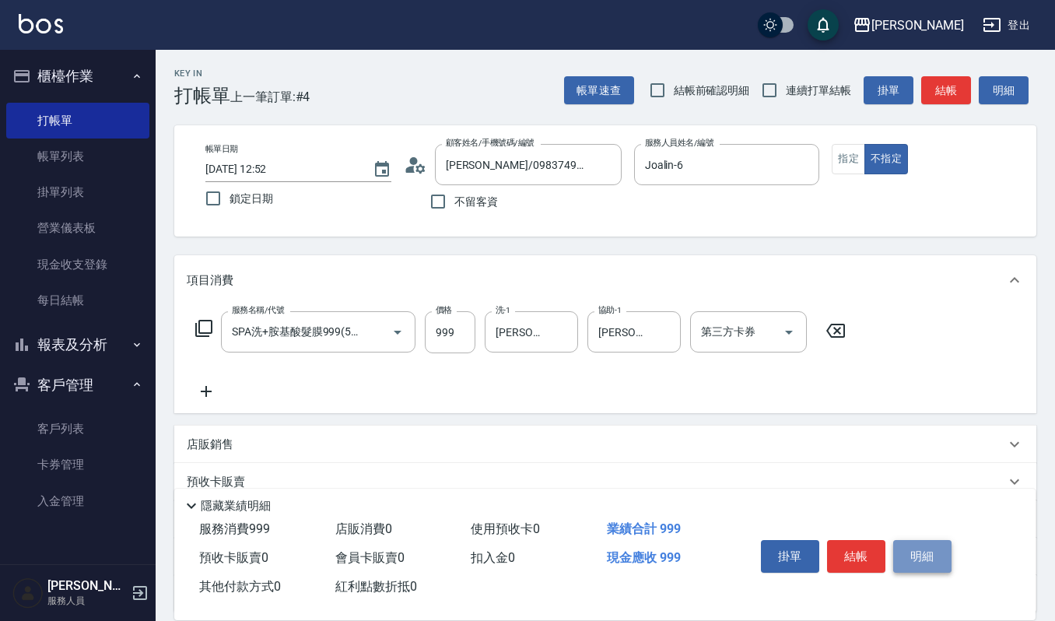
click at [921, 540] on button "明細" at bounding box center [922, 556] width 58 height 33
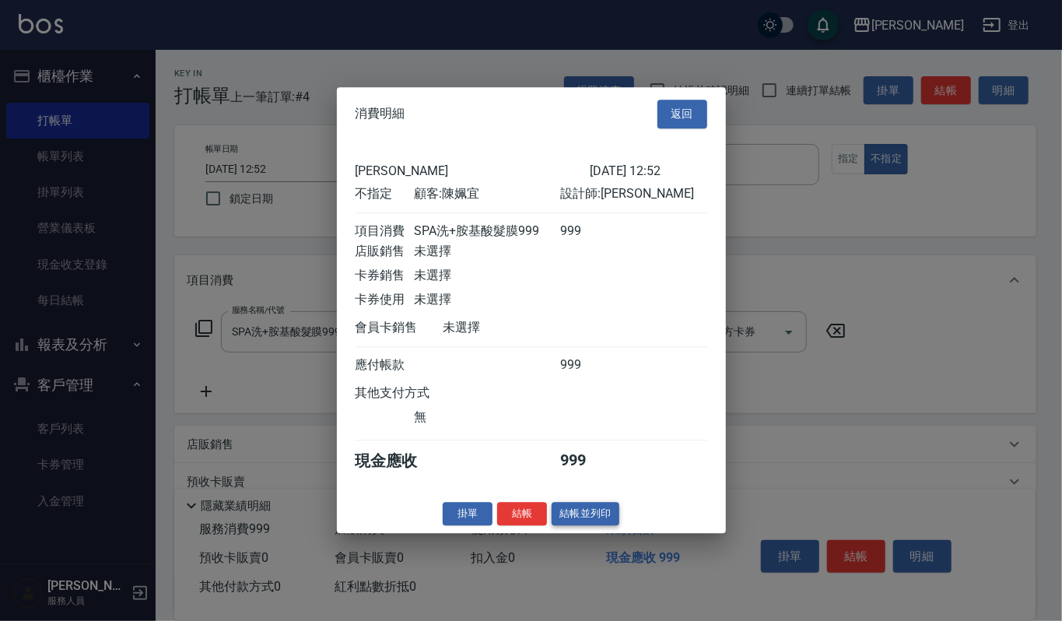
click at [602, 521] on button "結帳並列印" at bounding box center [586, 514] width 68 height 24
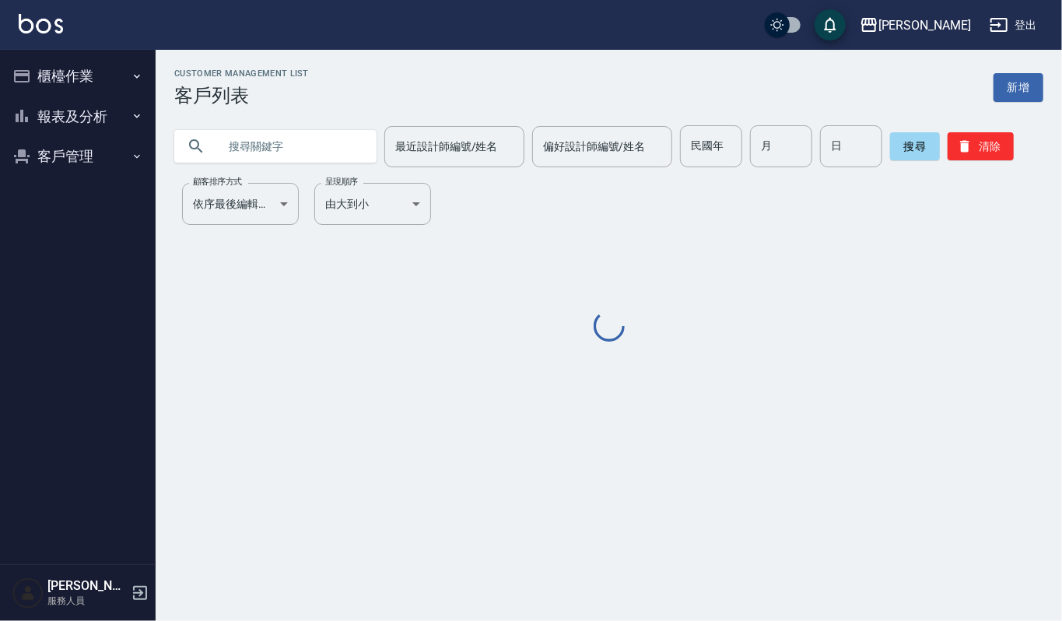
click at [321, 156] on input "text" at bounding box center [291, 146] width 146 height 42
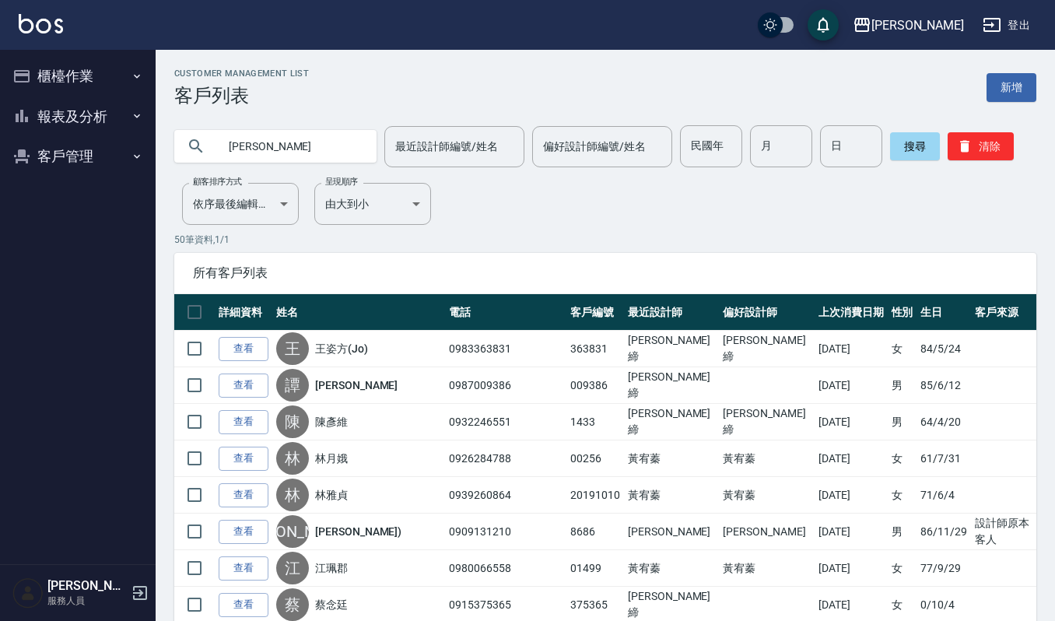
type input "[PERSON_NAME]"
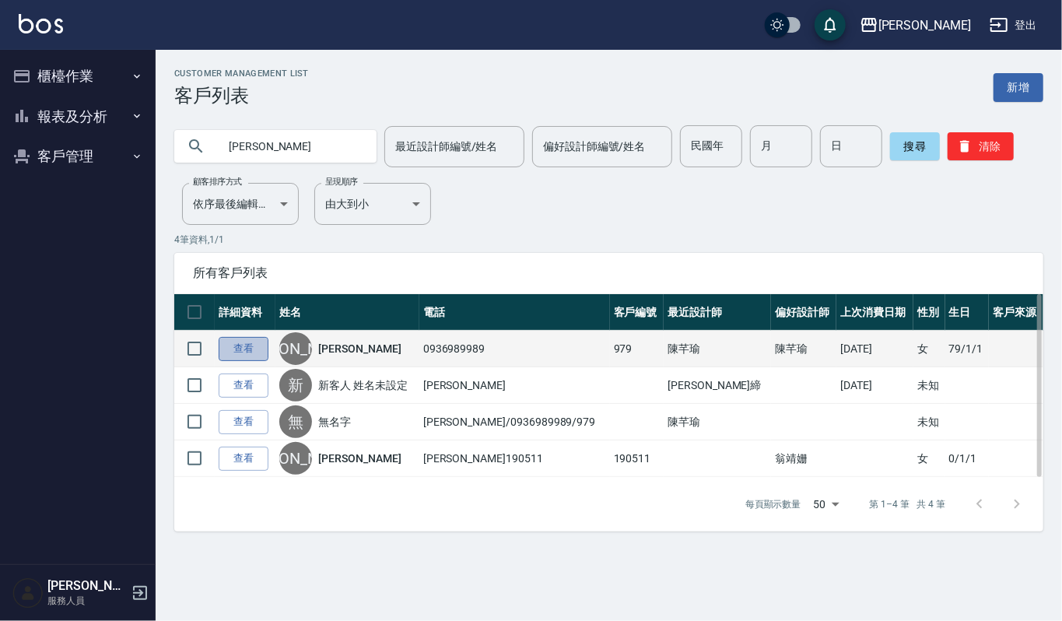
click at [262, 350] on link "查看" at bounding box center [244, 349] width 50 height 24
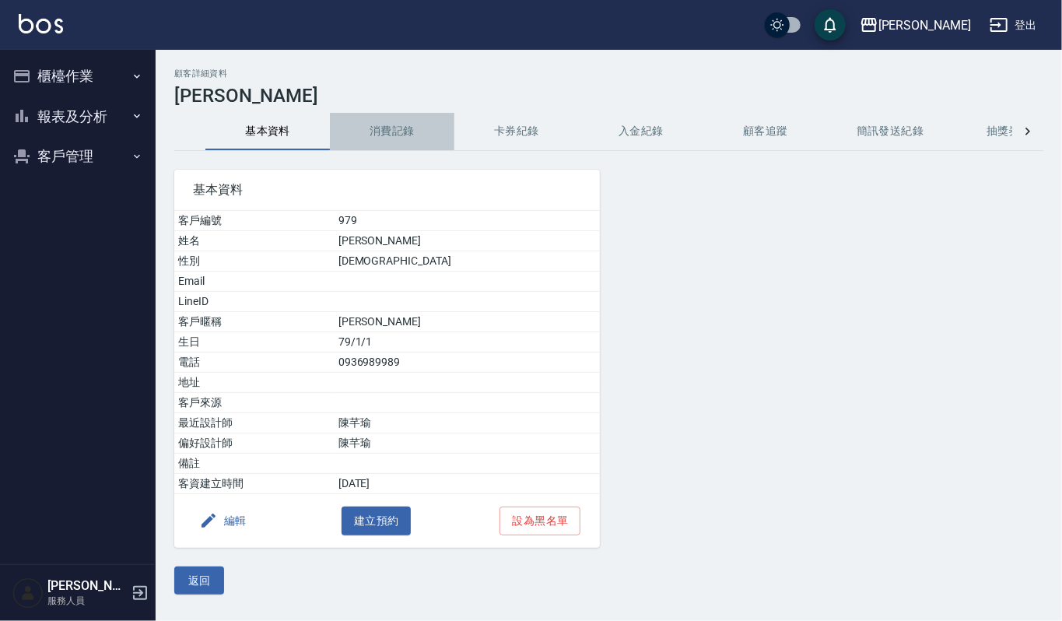
click at [393, 142] on button "消費記錄" at bounding box center [392, 131] width 125 height 37
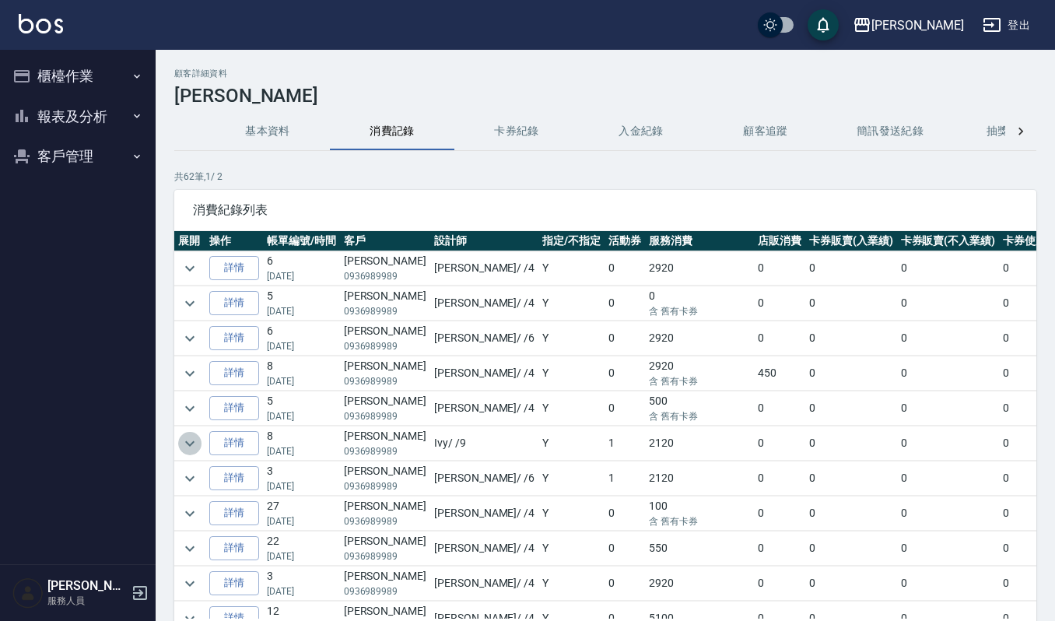
click at [191, 440] on icon "expand row" at bounding box center [190, 443] width 19 height 19
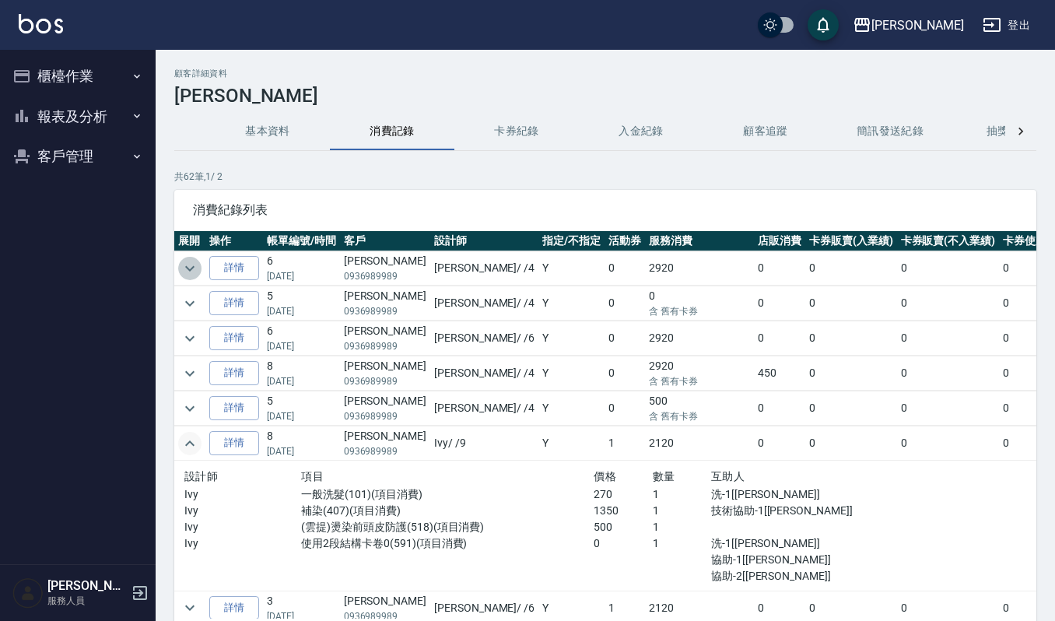
click at [191, 268] on icon "expand row" at bounding box center [190, 268] width 19 height 19
